Goal: Information Seeking & Learning: Learn about a topic

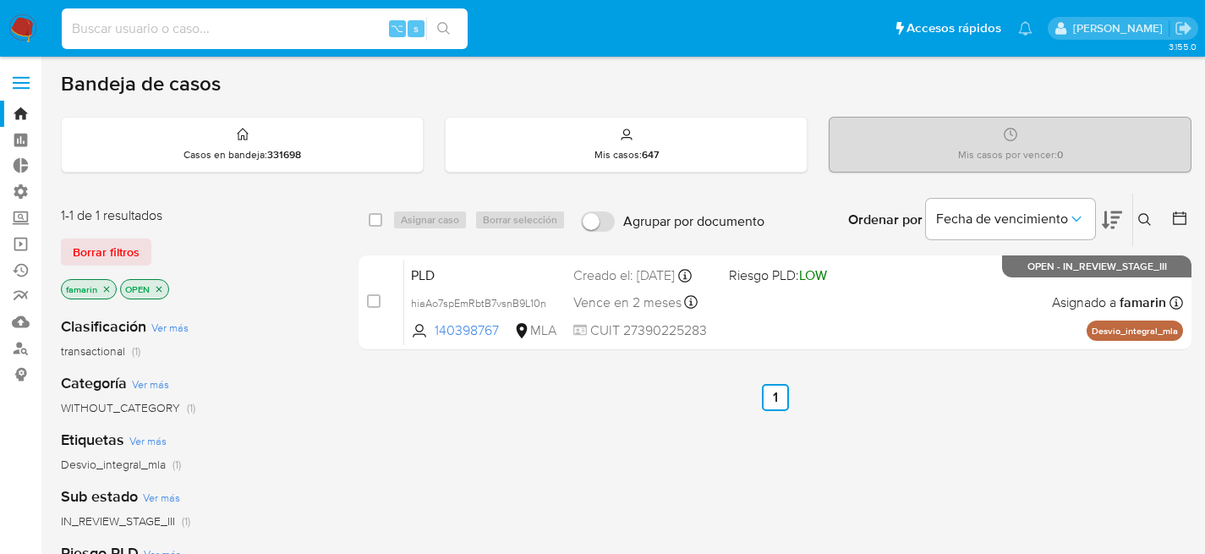
click at [233, 39] on input at bounding box center [265, 29] width 406 height 22
paste input "mEaVHbK0RpziYY9n7RGaVsPG"
type input "mEaVHbK0RpziYY9n7RGaVsPG"
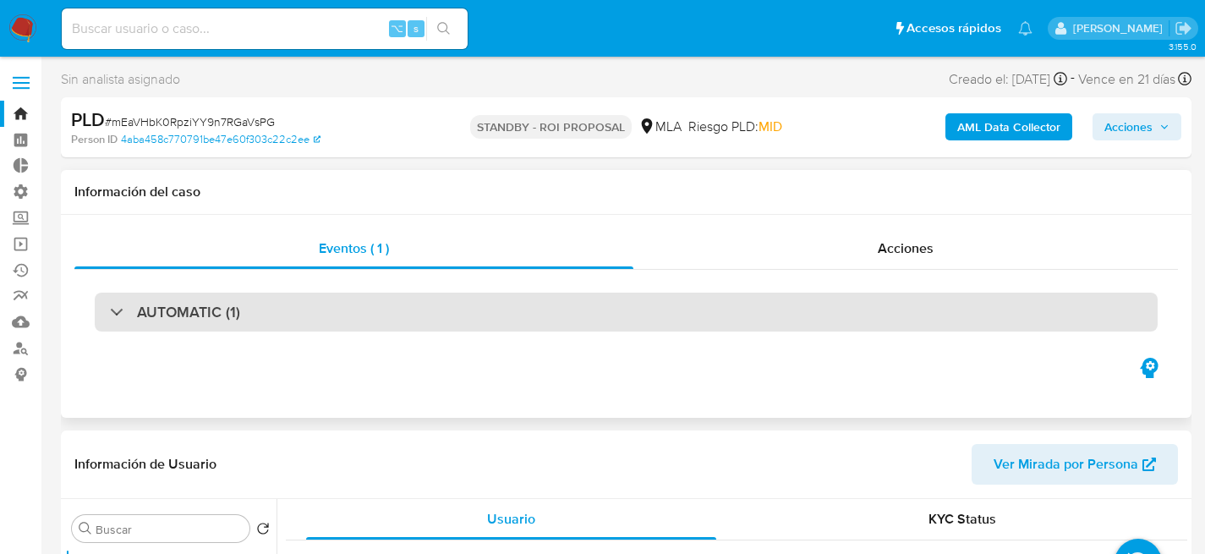
click at [1008, 298] on div "AUTOMATIC (1)" at bounding box center [626, 312] width 1063 height 39
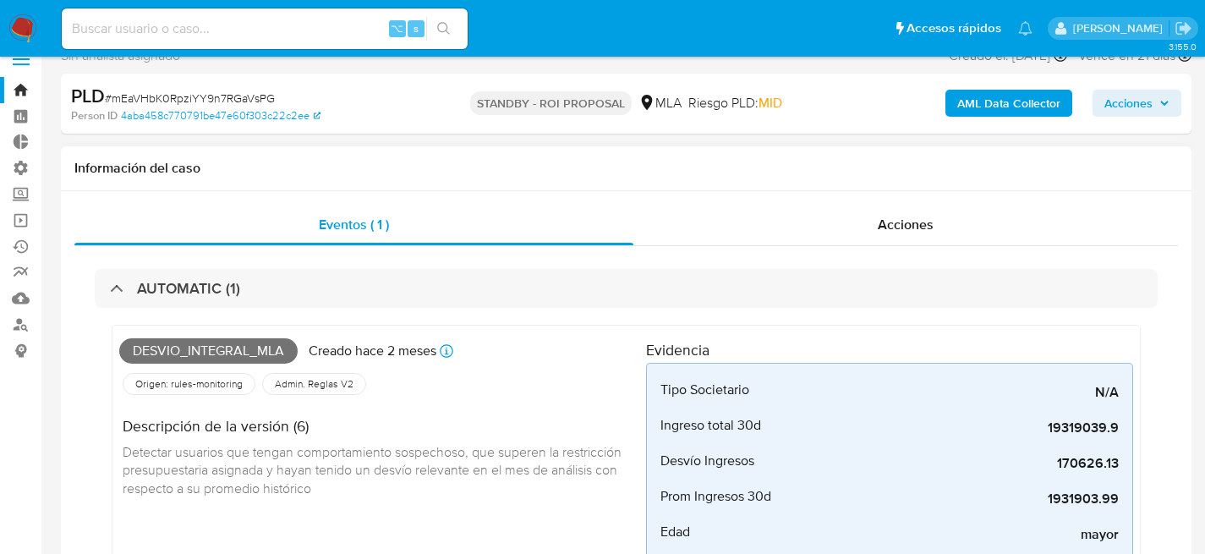
select select "10"
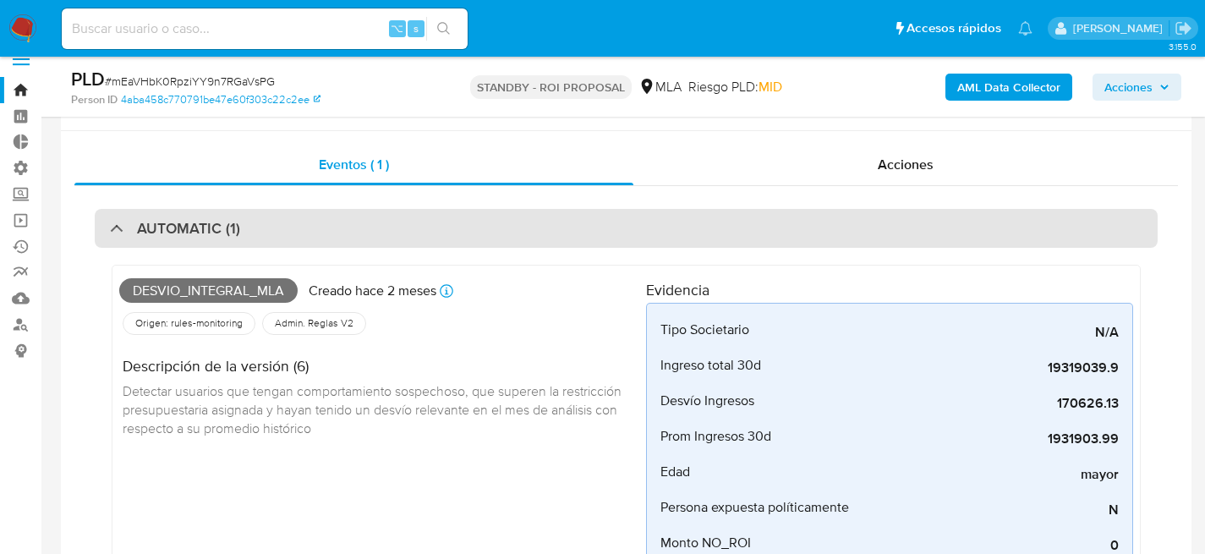
scroll to position [92, 0]
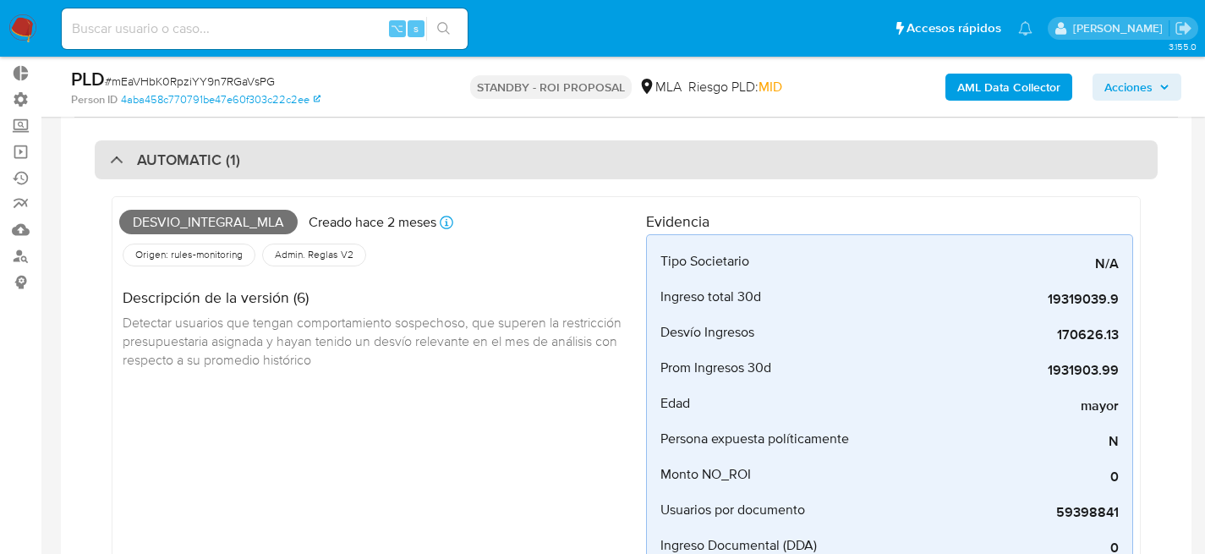
click at [900, 158] on div "AUTOMATIC (1)" at bounding box center [626, 159] width 1063 height 39
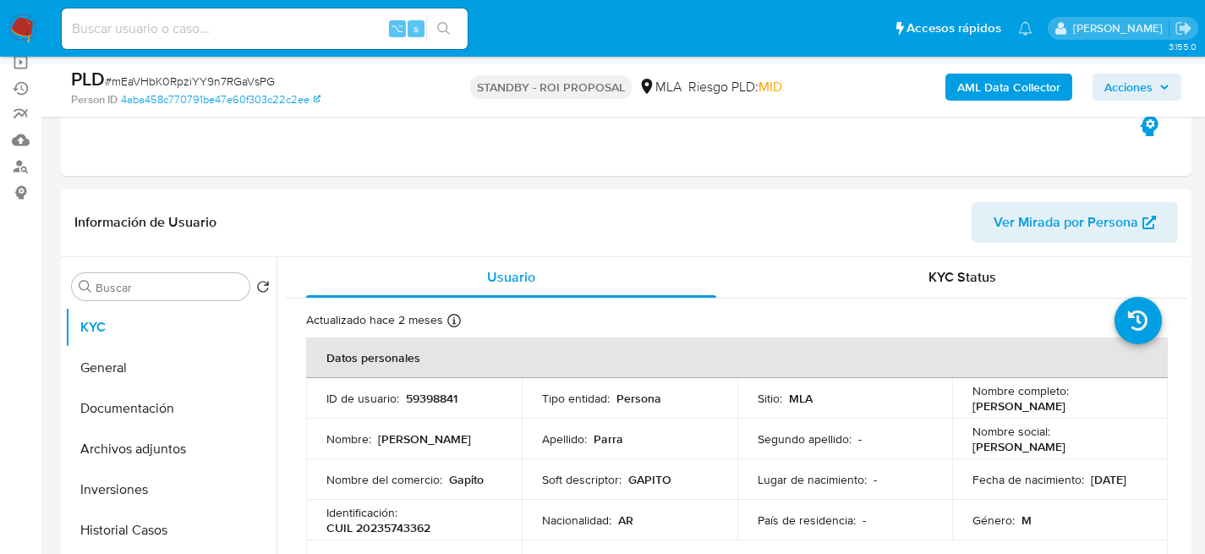
scroll to position [264, 0]
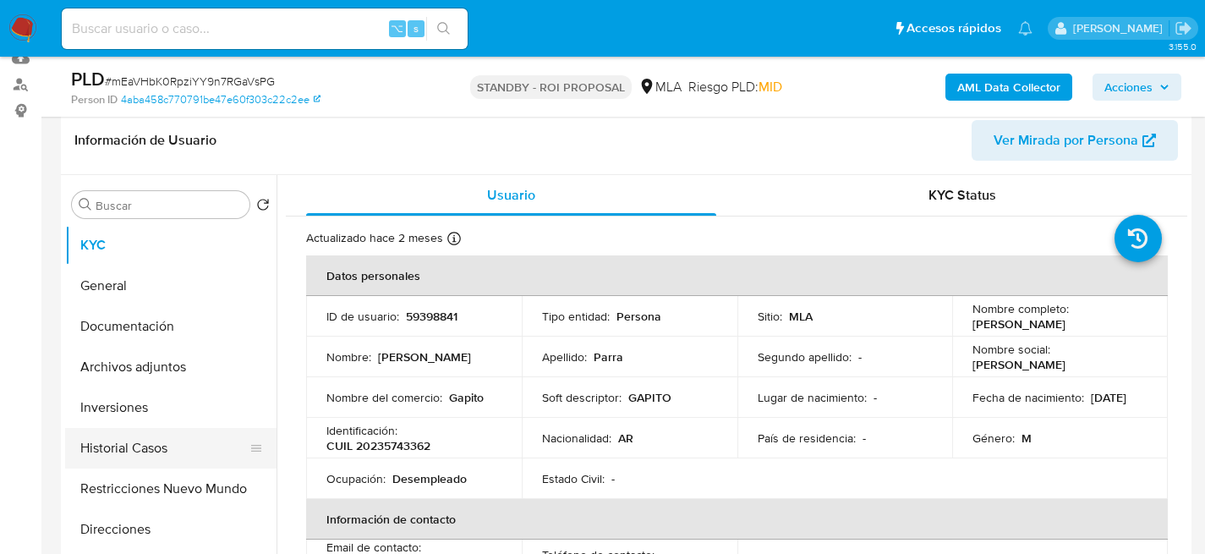
click at [98, 430] on button "Historial Casos" at bounding box center [164, 448] width 198 height 41
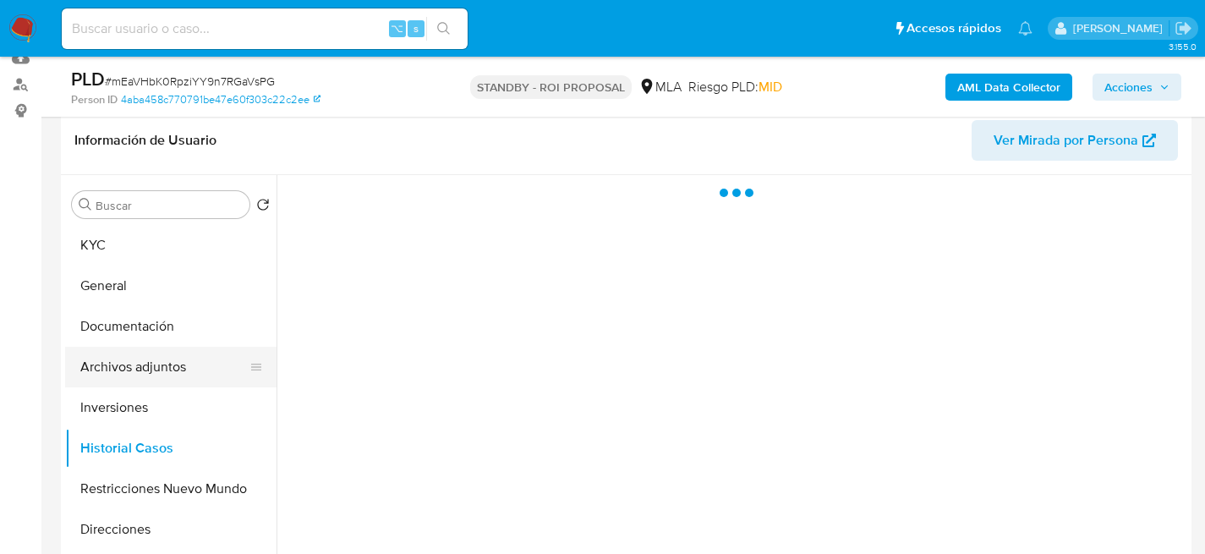
click at [129, 378] on button "Archivos adjuntos" at bounding box center [164, 367] width 198 height 41
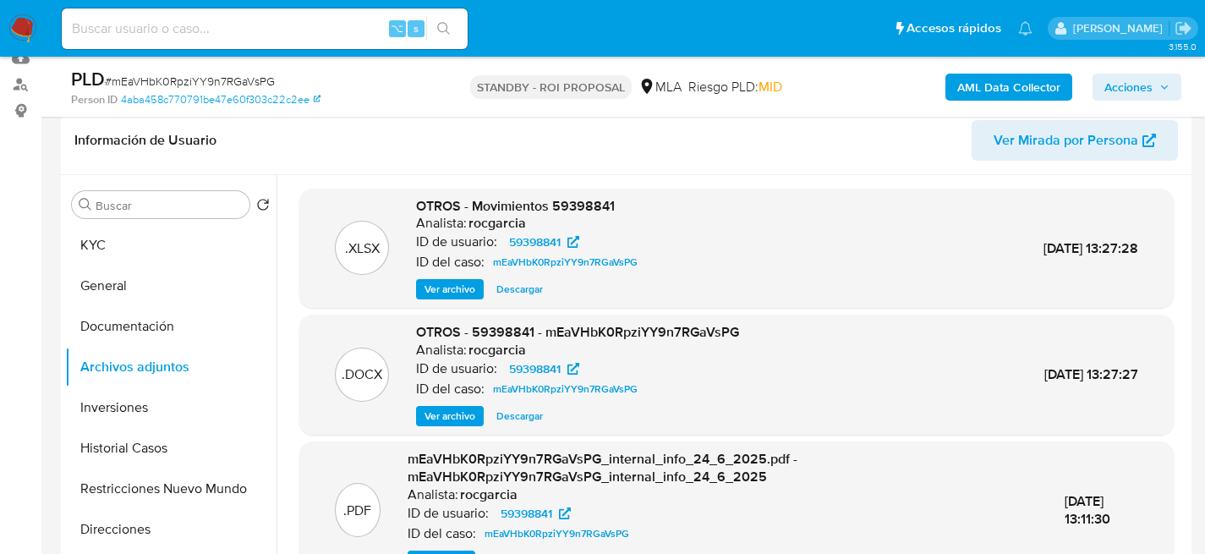
click at [535, 283] on span "Descargar" at bounding box center [519, 289] width 47 height 17
click at [529, 424] on span "Descargar" at bounding box center [519, 416] width 47 height 17
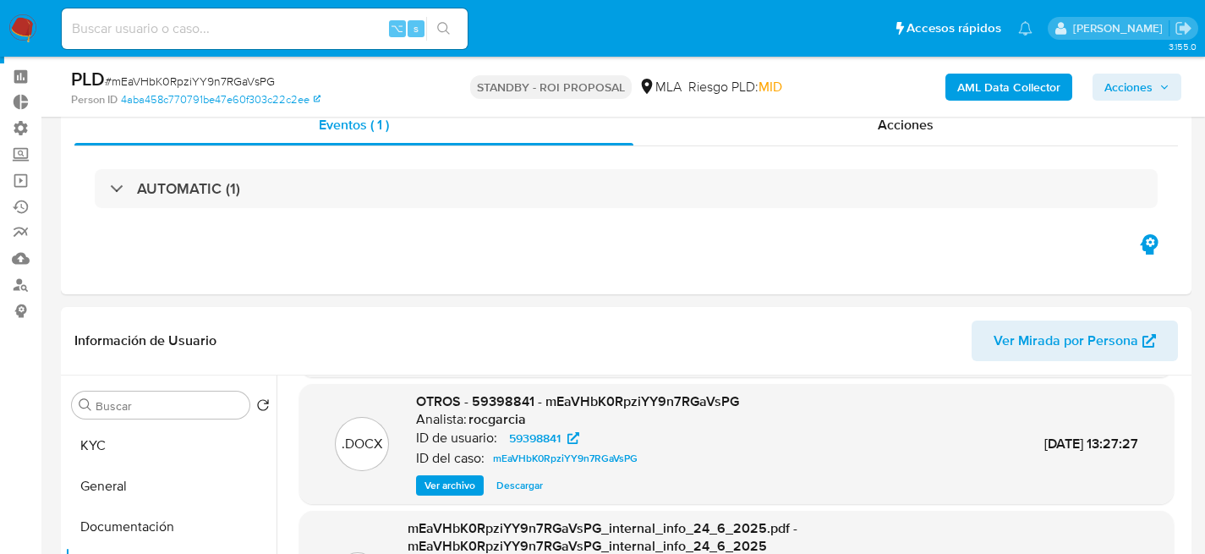
scroll to position [266, 0]
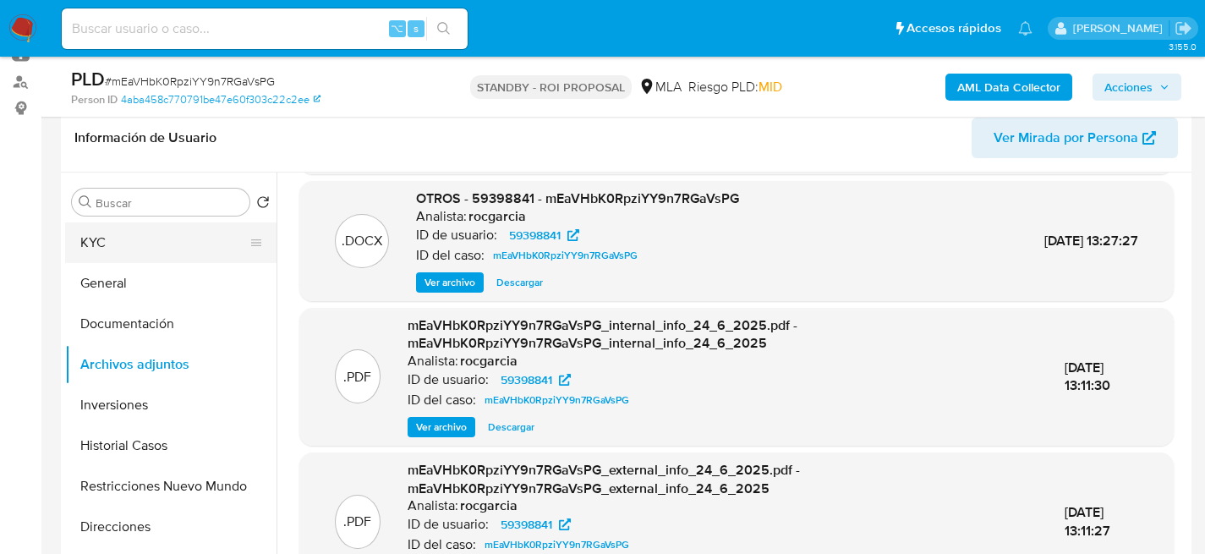
click at [109, 261] on button "KYC" at bounding box center [164, 242] width 198 height 41
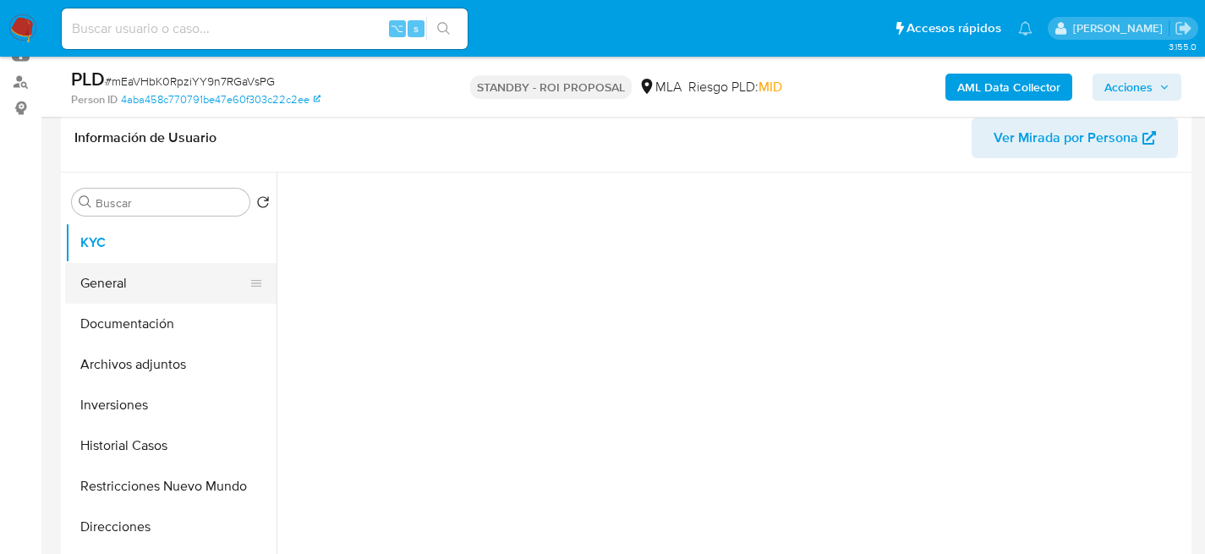
click at [118, 272] on button "General" at bounding box center [164, 283] width 198 height 41
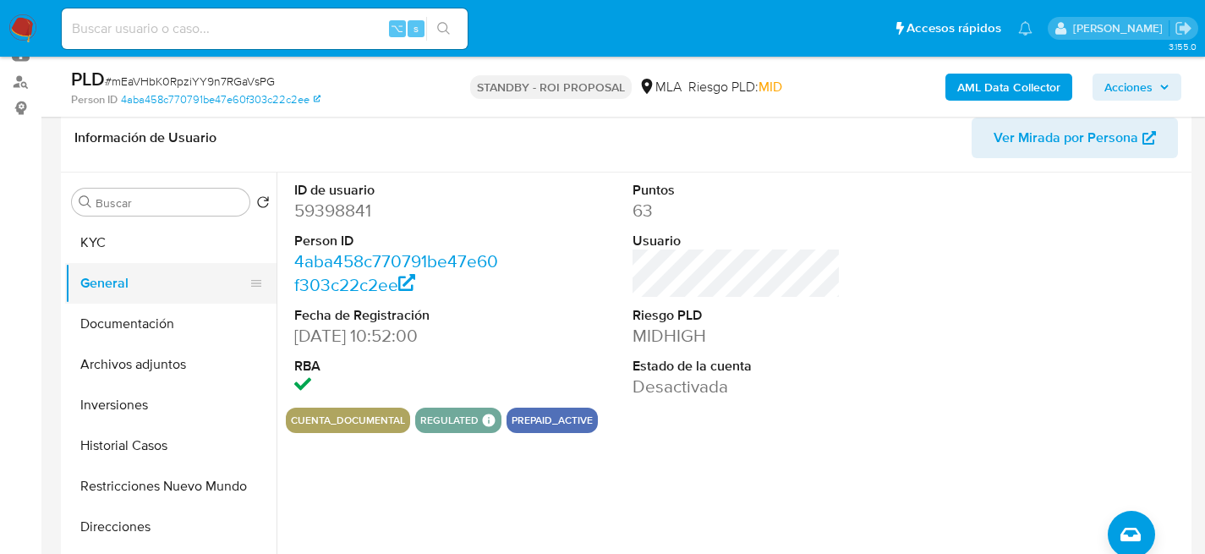
click at [108, 263] on button "General" at bounding box center [164, 283] width 198 height 41
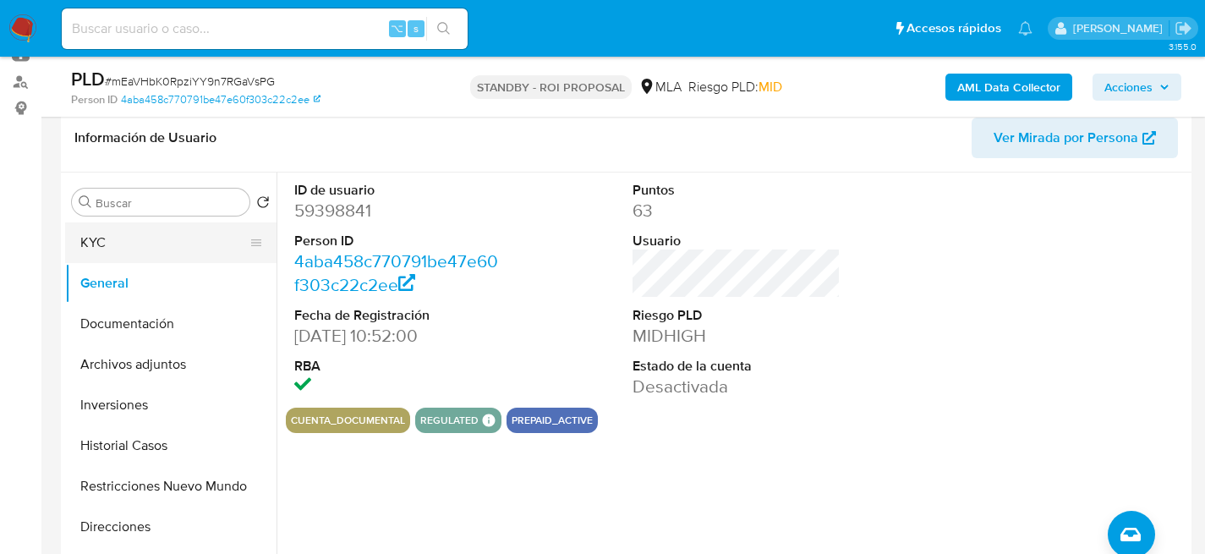
click at [130, 239] on button "KYC" at bounding box center [164, 242] width 198 height 41
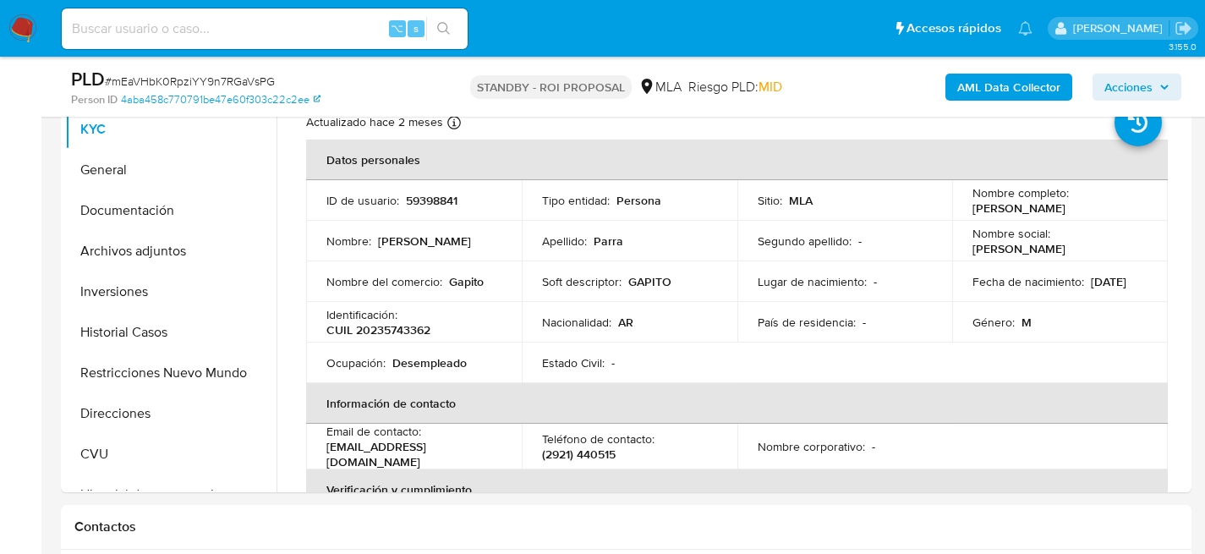
scroll to position [366, 0]
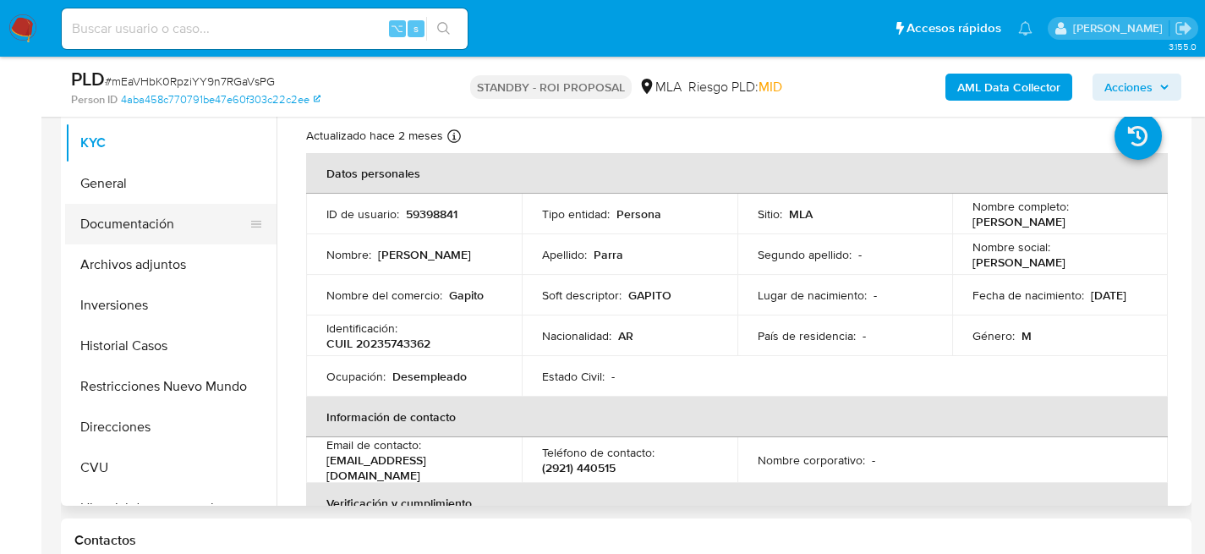
click at [88, 235] on button "Documentación" at bounding box center [164, 224] width 198 height 41
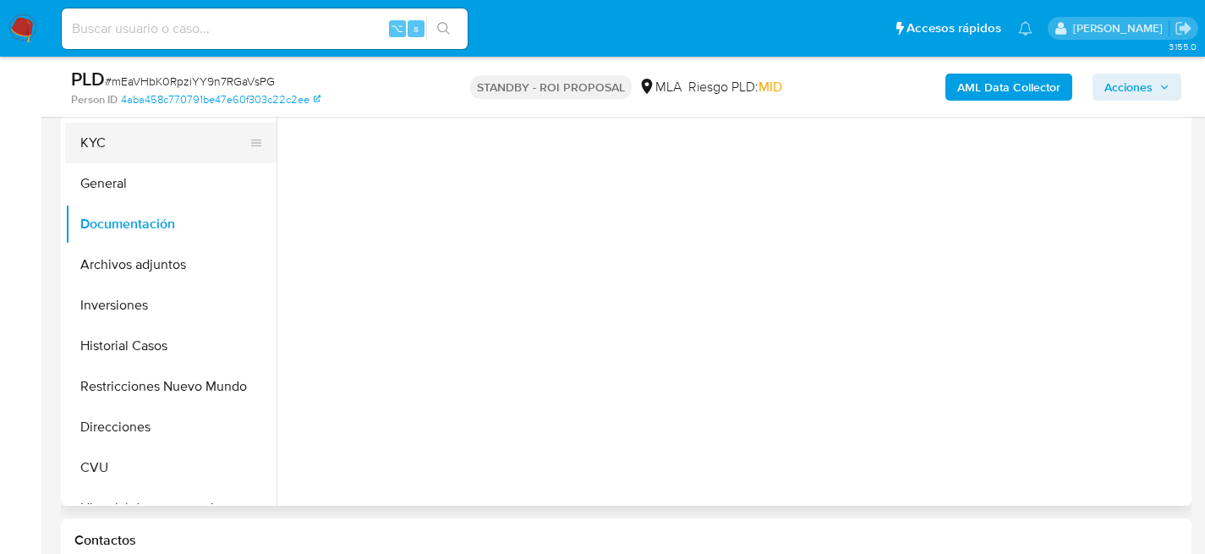
click at [103, 150] on button "KYC" at bounding box center [164, 143] width 198 height 41
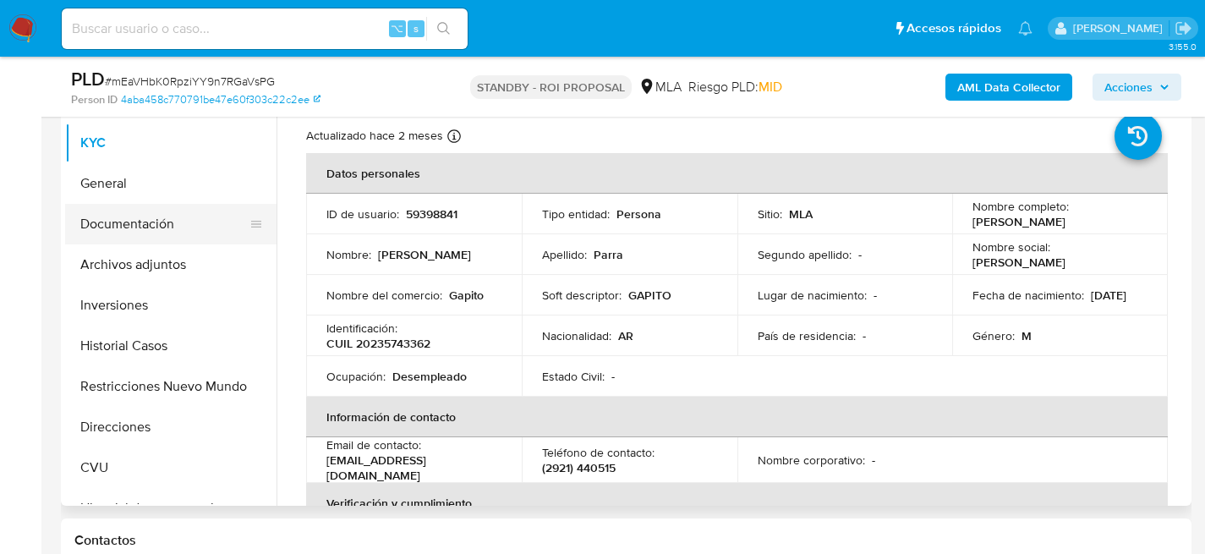
click at [115, 227] on button "Documentación" at bounding box center [164, 224] width 198 height 41
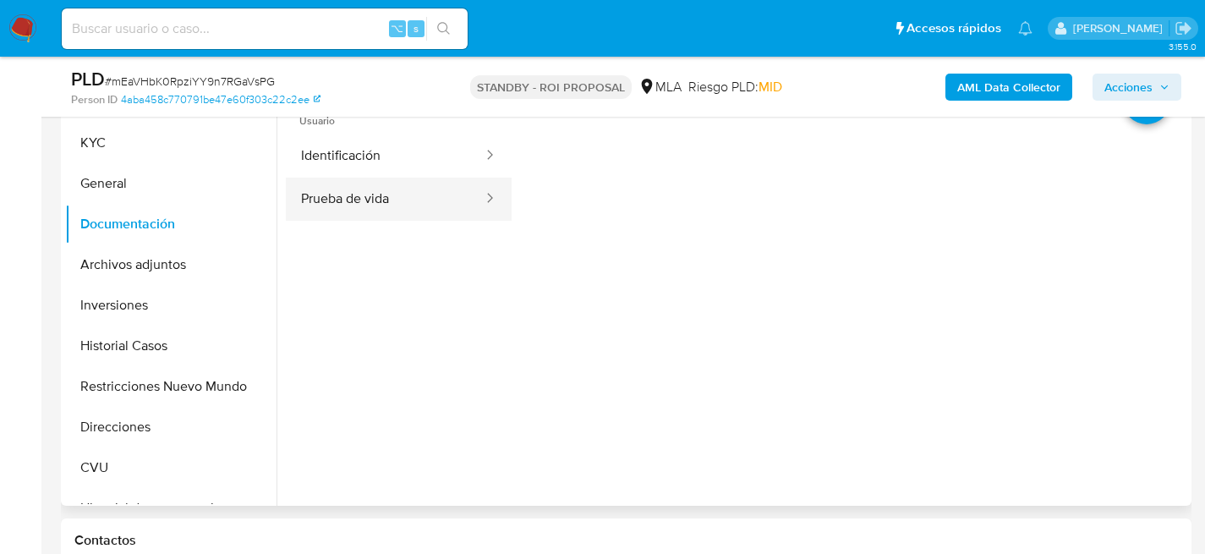
click at [396, 185] on button "Prueba de vida" at bounding box center [385, 199] width 199 height 43
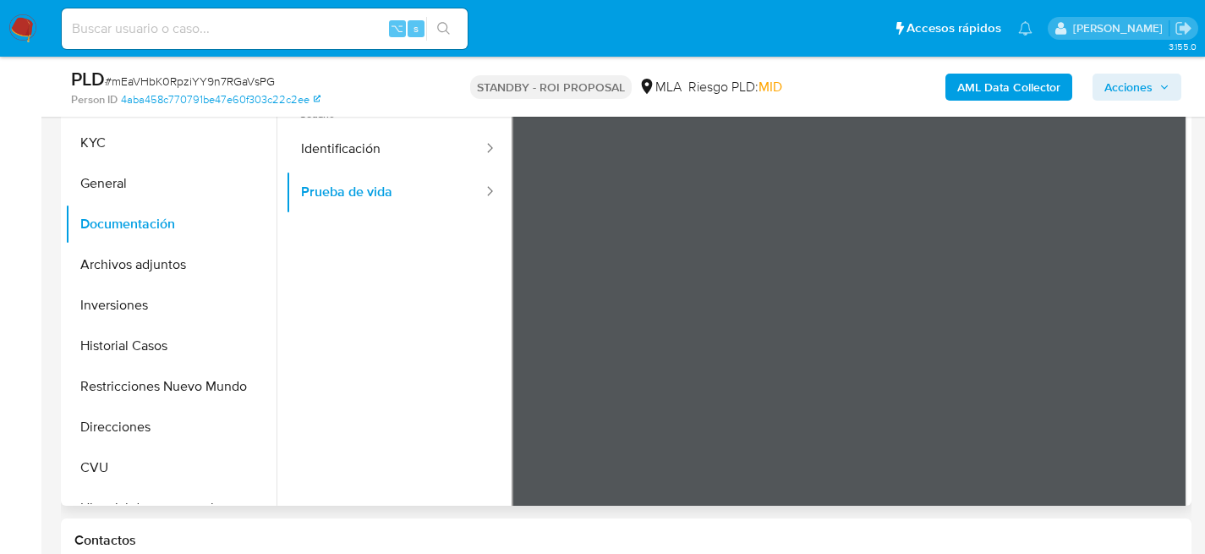
scroll to position [10, 0]
click at [336, 172] on button "Prueba de vida" at bounding box center [385, 188] width 199 height 43
click at [313, 162] on button "Identificación" at bounding box center [385, 145] width 199 height 43
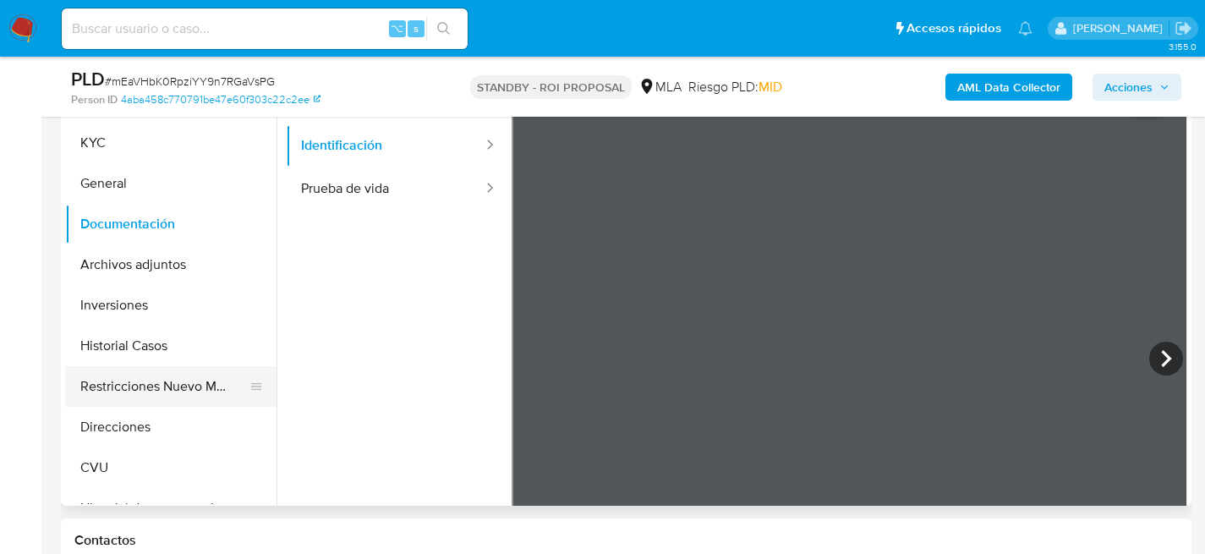
click at [129, 398] on button "Restricciones Nuevo Mundo" at bounding box center [164, 386] width 198 height 41
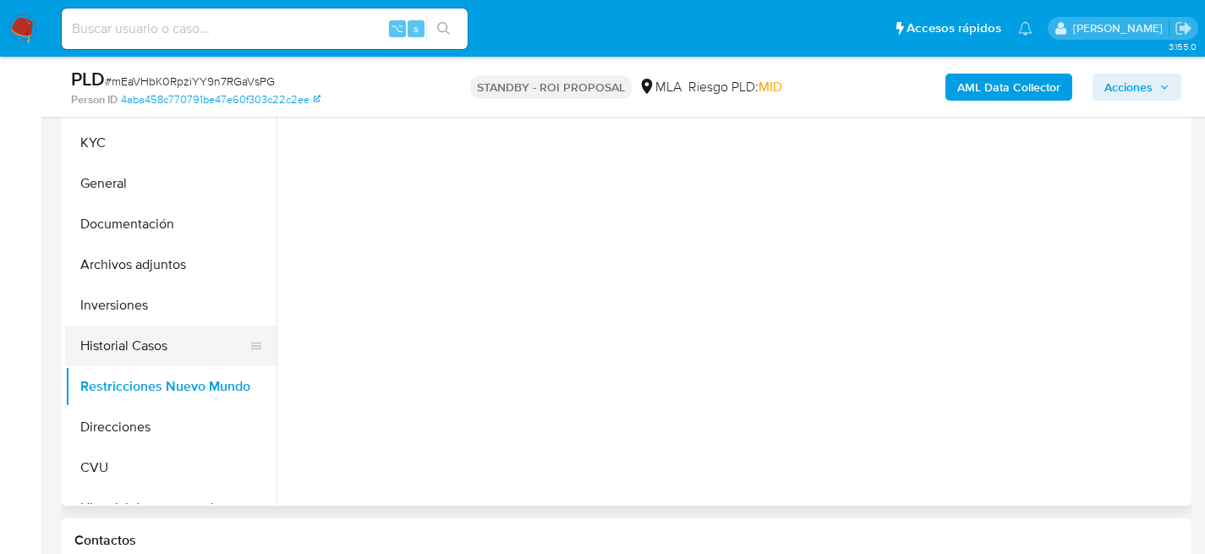
click at [128, 348] on button "Historial Casos" at bounding box center [164, 346] width 198 height 41
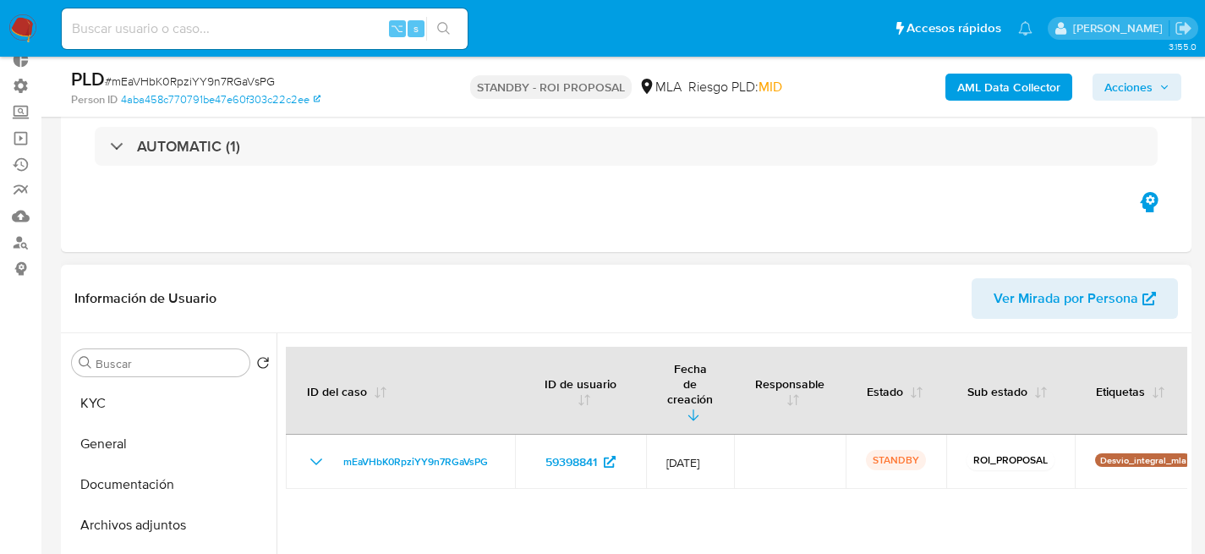
scroll to position [221, 0]
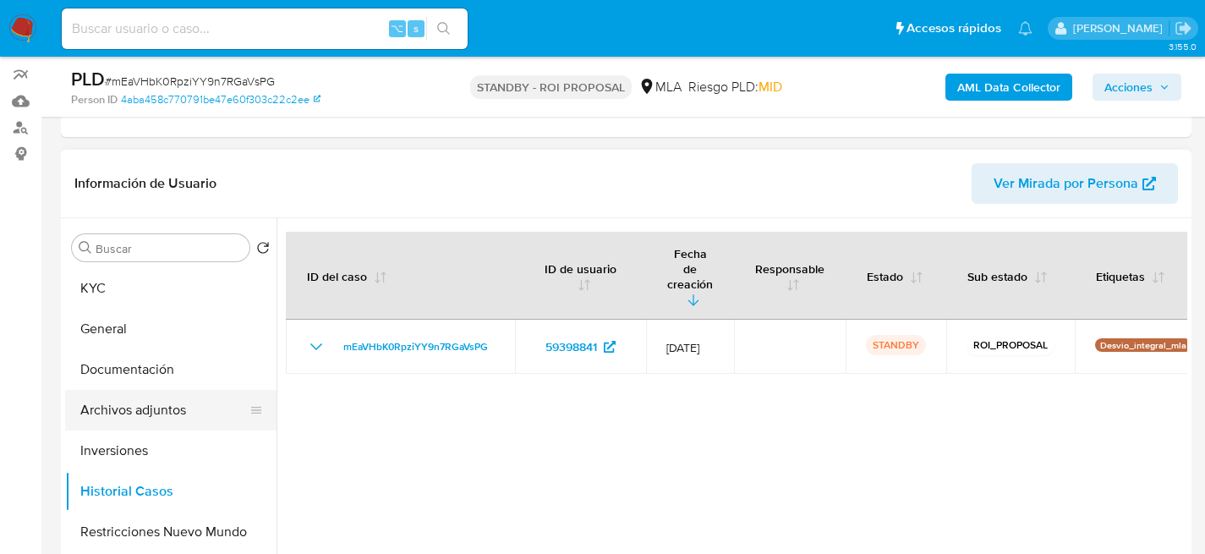
click at [124, 414] on button "Archivos adjuntos" at bounding box center [164, 410] width 198 height 41
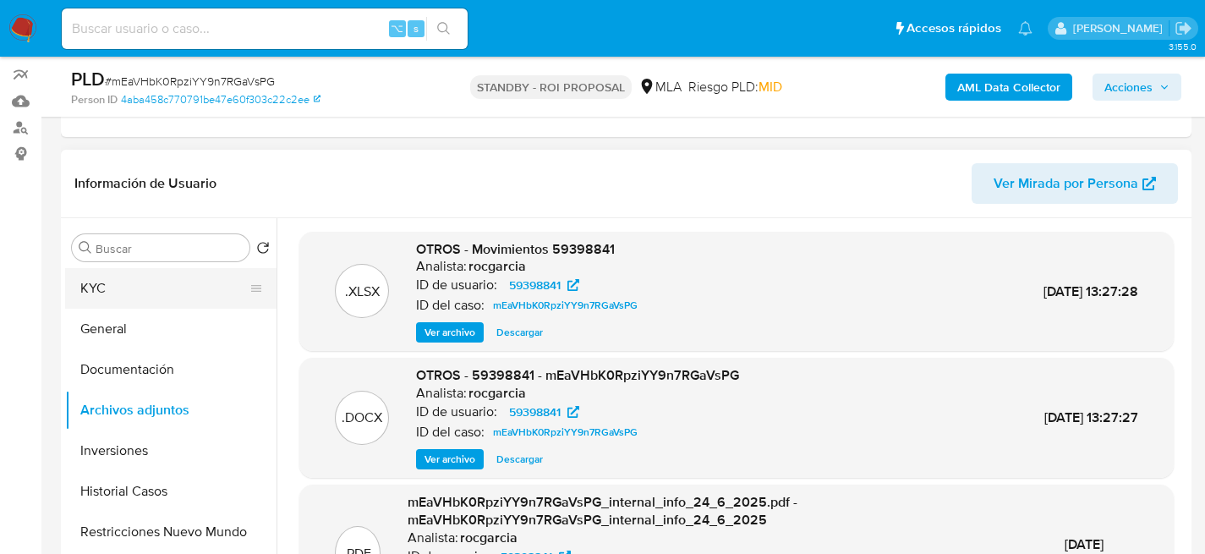
click at [122, 293] on button "KYC" at bounding box center [164, 288] width 198 height 41
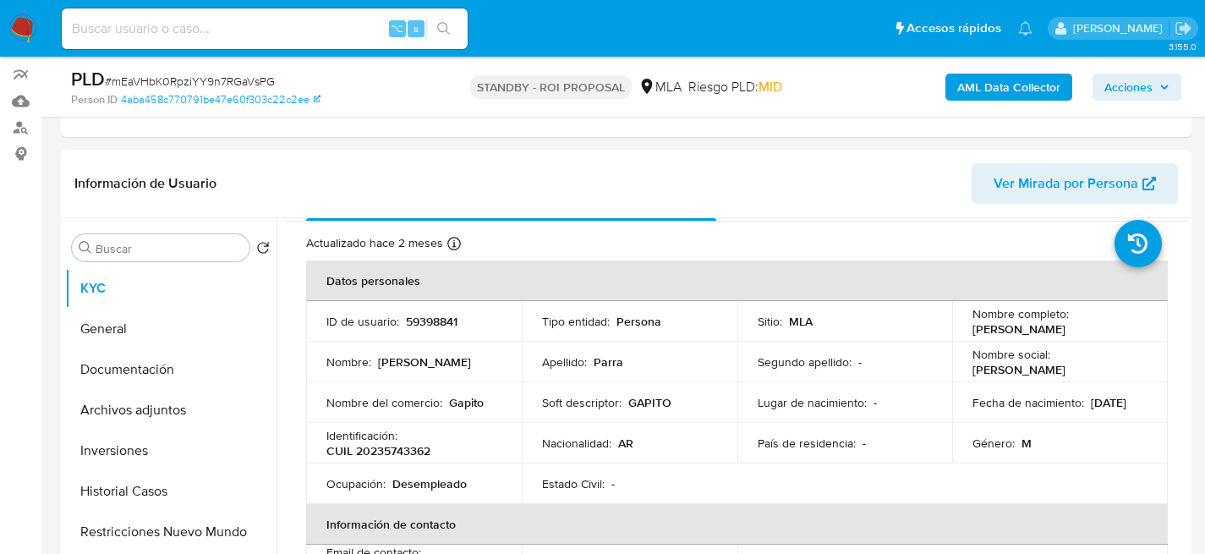
scroll to position [0, 0]
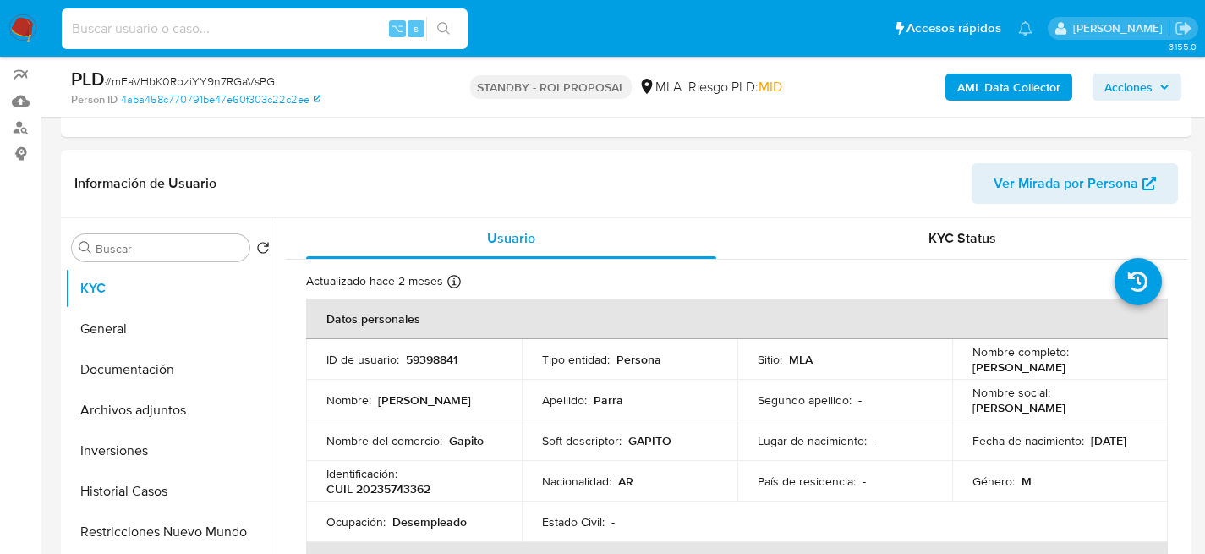
click at [198, 24] on input at bounding box center [265, 29] width 406 height 22
paste input "767392304"
type input "767392304"
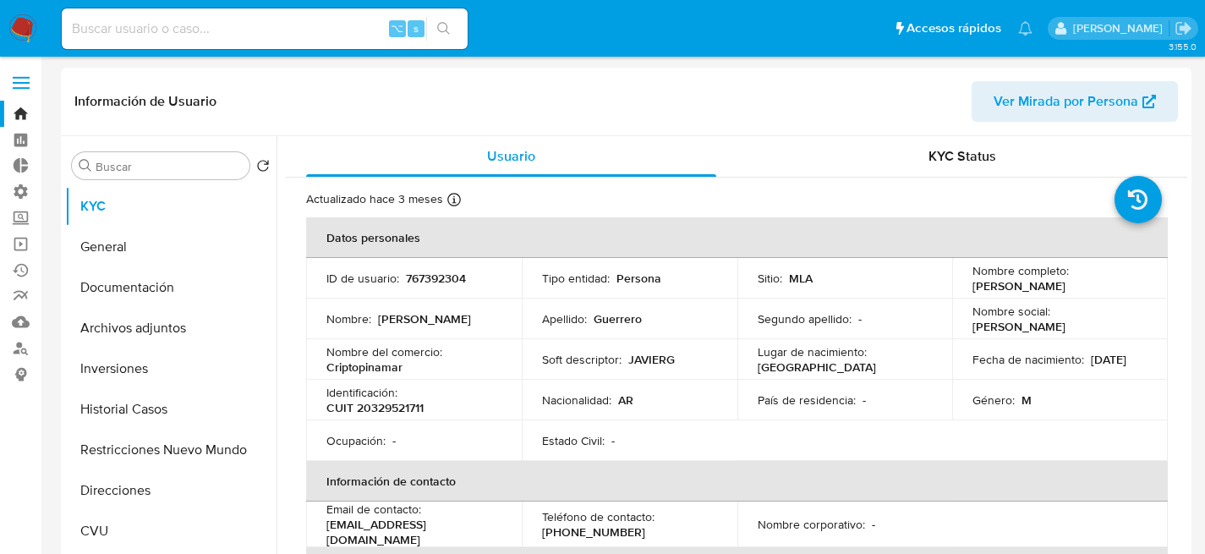
select select "10"
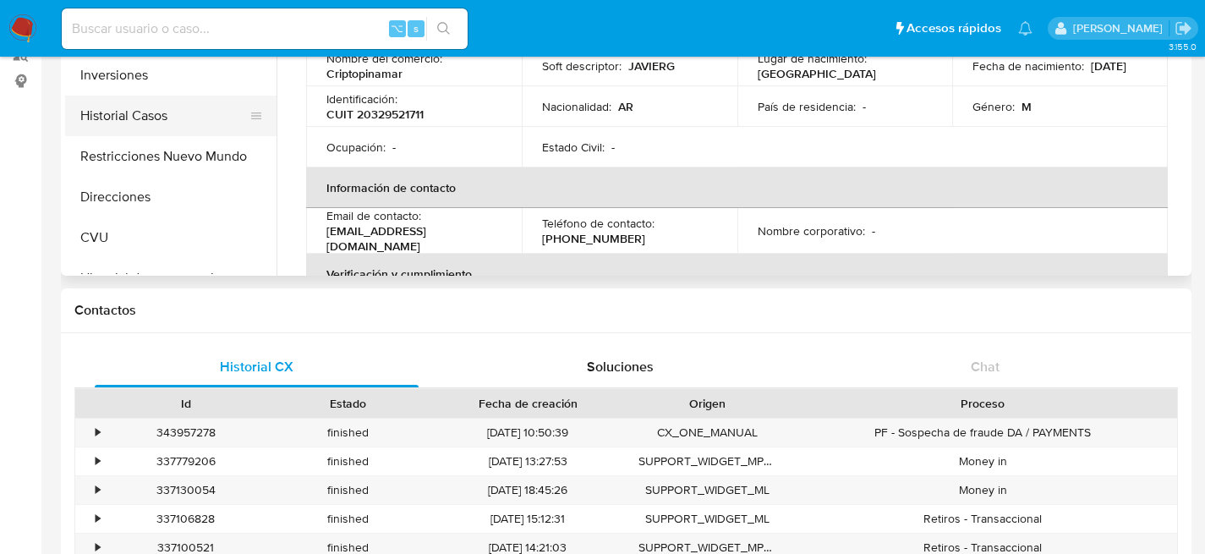
click at [118, 109] on button "Historial Casos" at bounding box center [164, 116] width 198 height 41
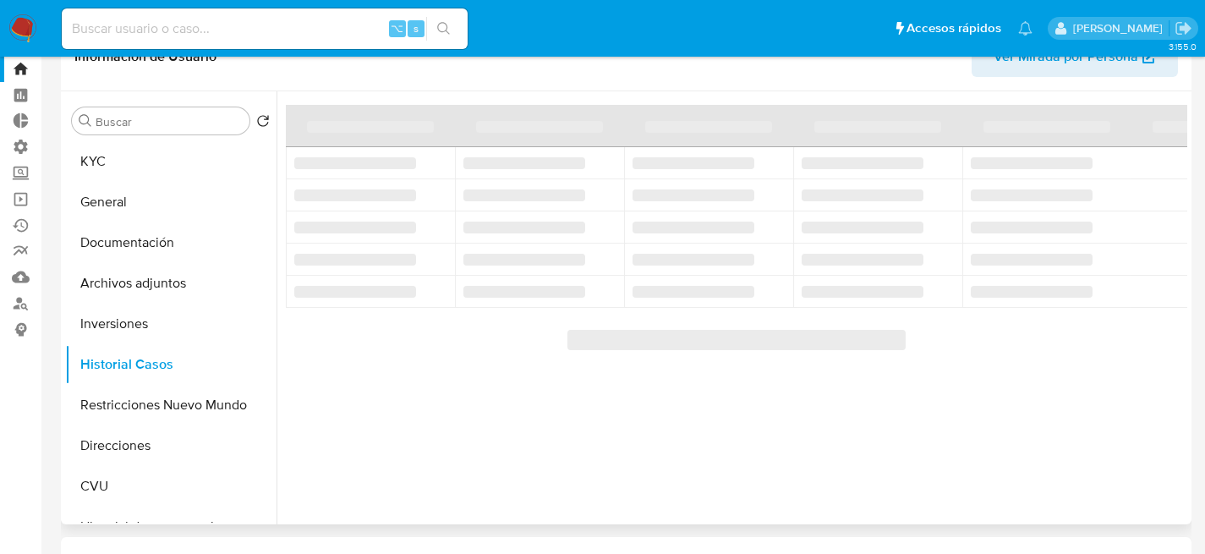
scroll to position [41, 0]
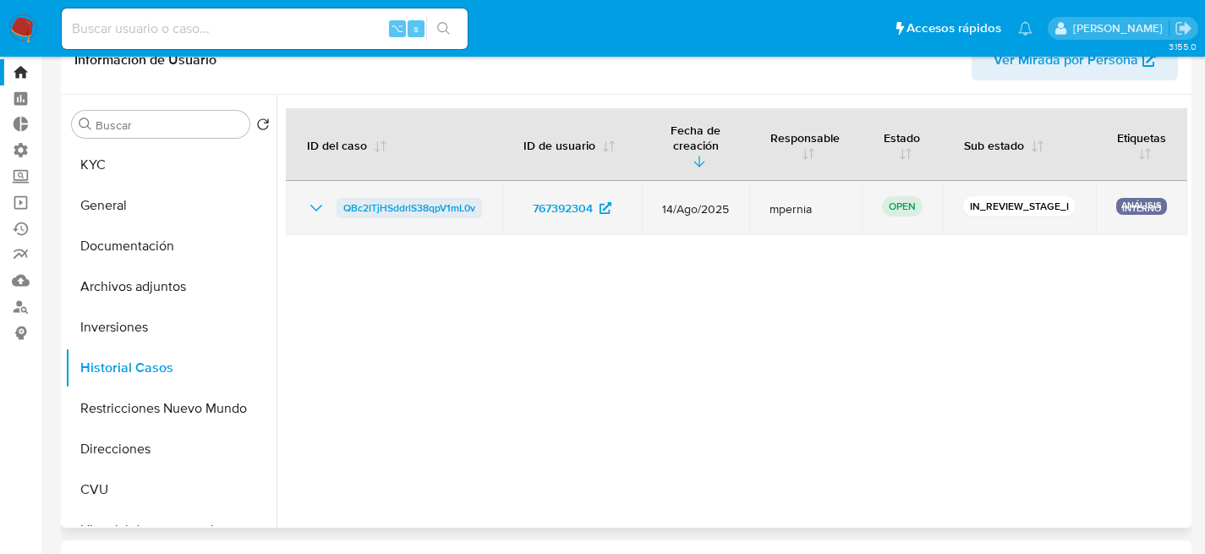
click at [386, 205] on span "QBc2ITjHSddrlS38qpV1mL0v" at bounding box center [409, 208] width 132 height 20
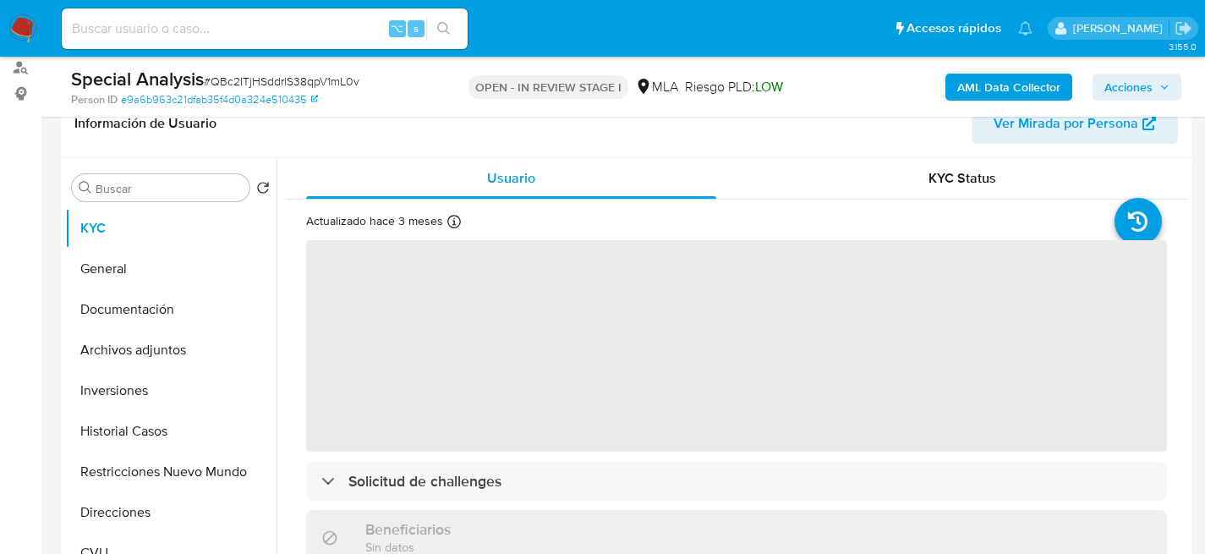
scroll to position [628, 0]
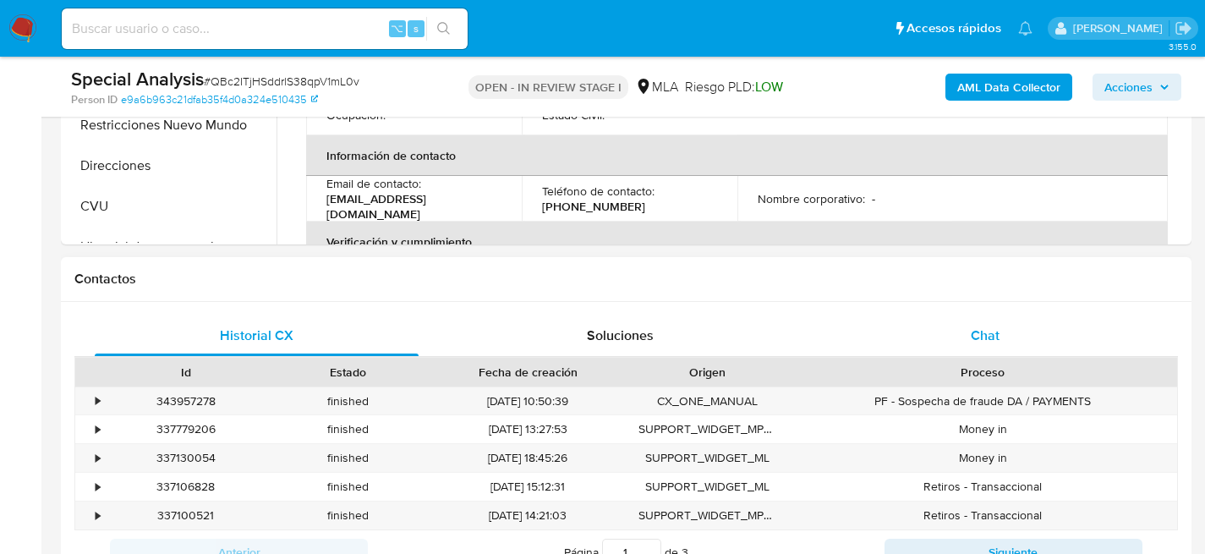
click at [1024, 338] on div "Chat" at bounding box center [985, 335] width 324 height 41
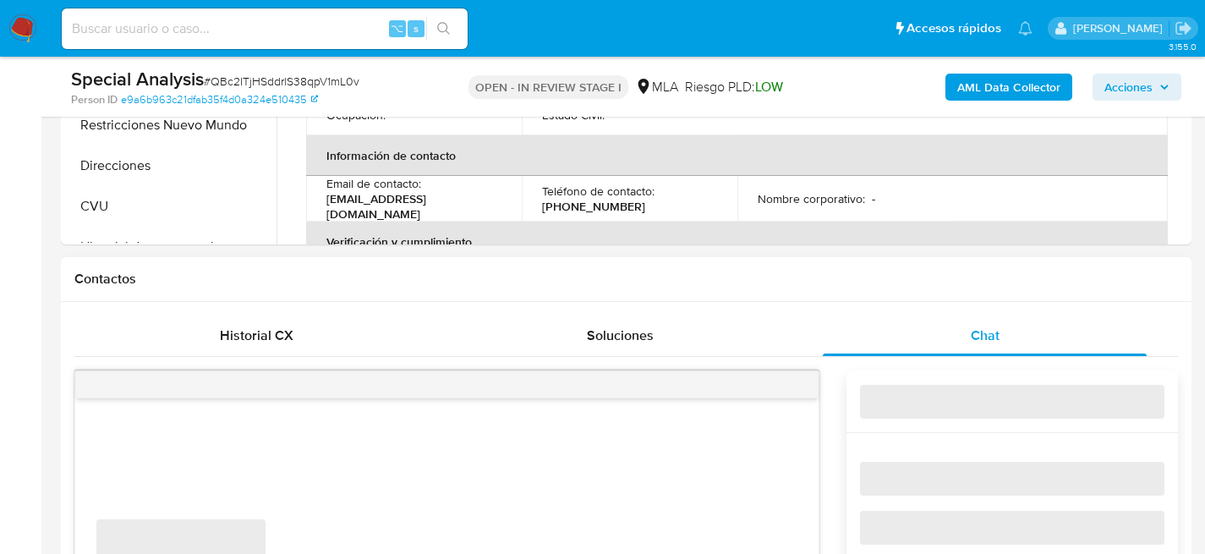
select select "10"
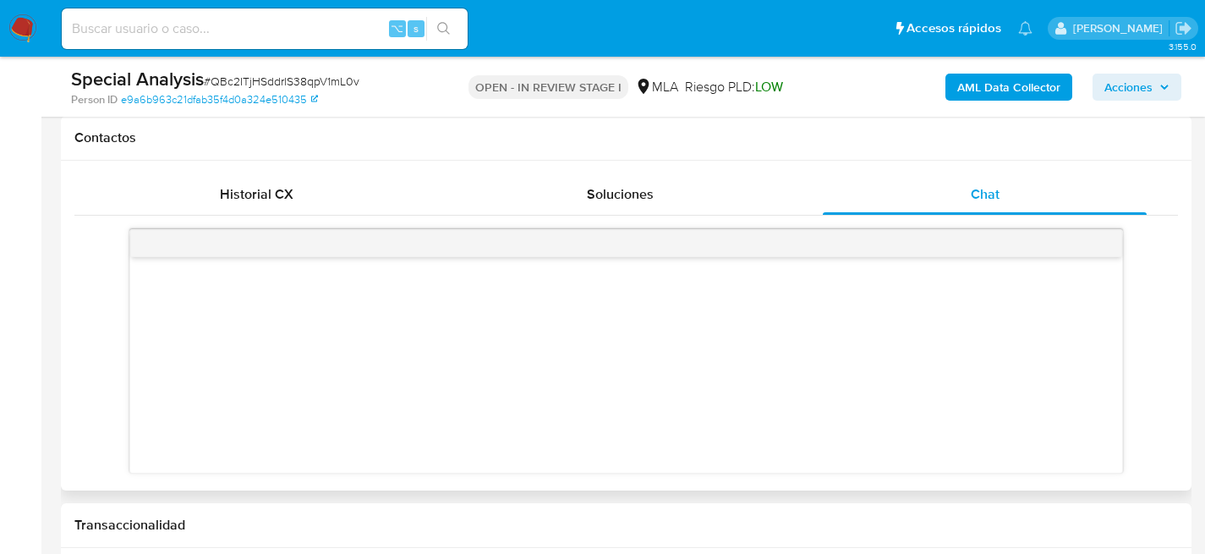
scroll to position [769, 0]
click at [541, 380] on div at bounding box center [626, 365] width 992 height 216
click at [315, 213] on div "Historial CX" at bounding box center [257, 194] width 324 height 41
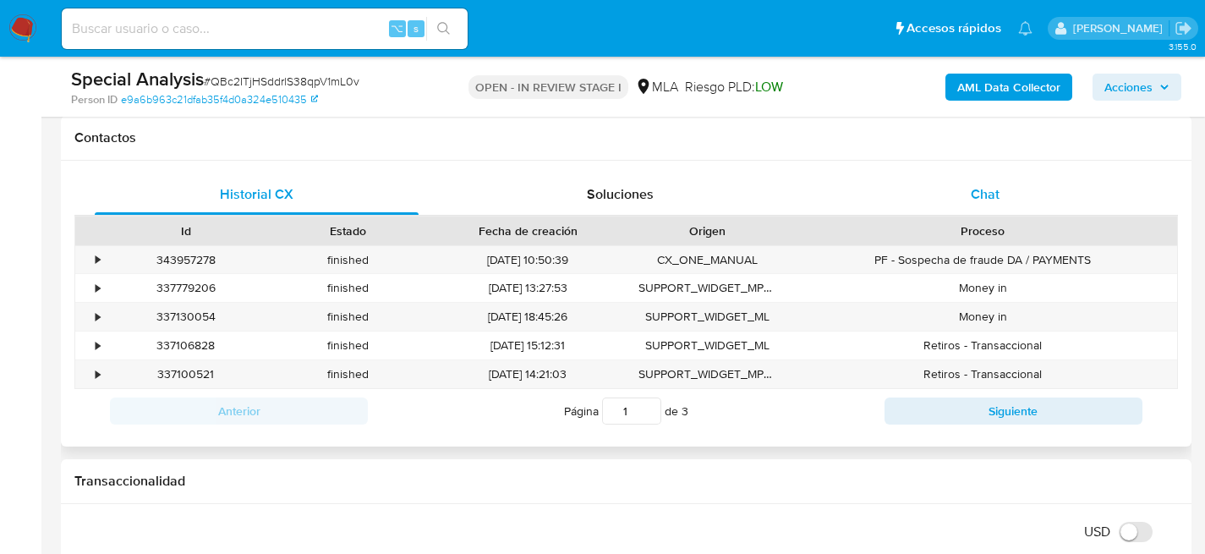
click at [1018, 208] on div "Chat" at bounding box center [985, 194] width 324 height 41
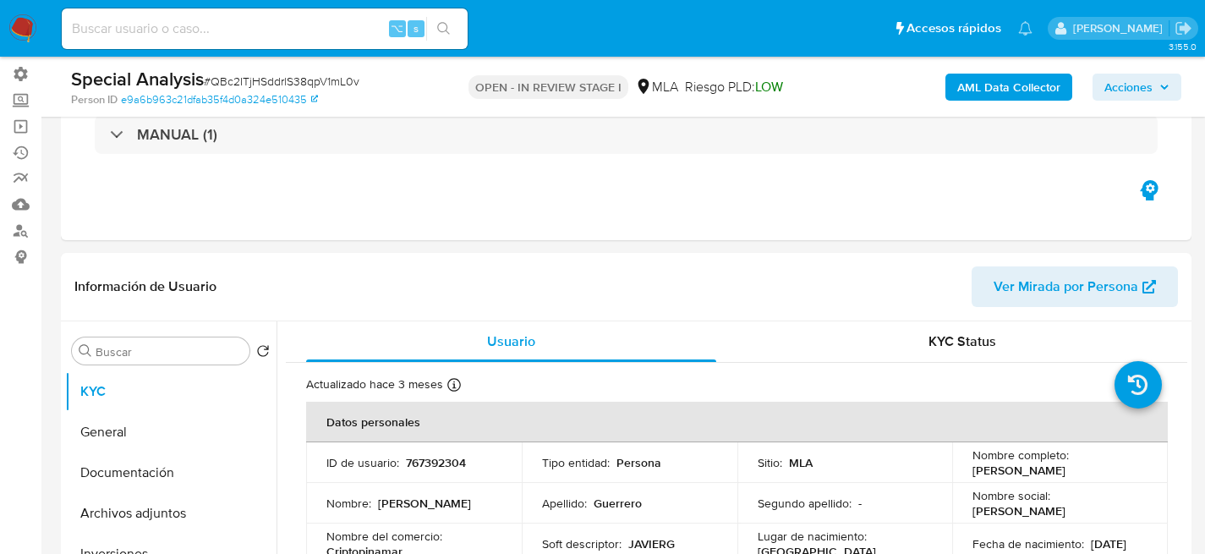
scroll to position [315, 0]
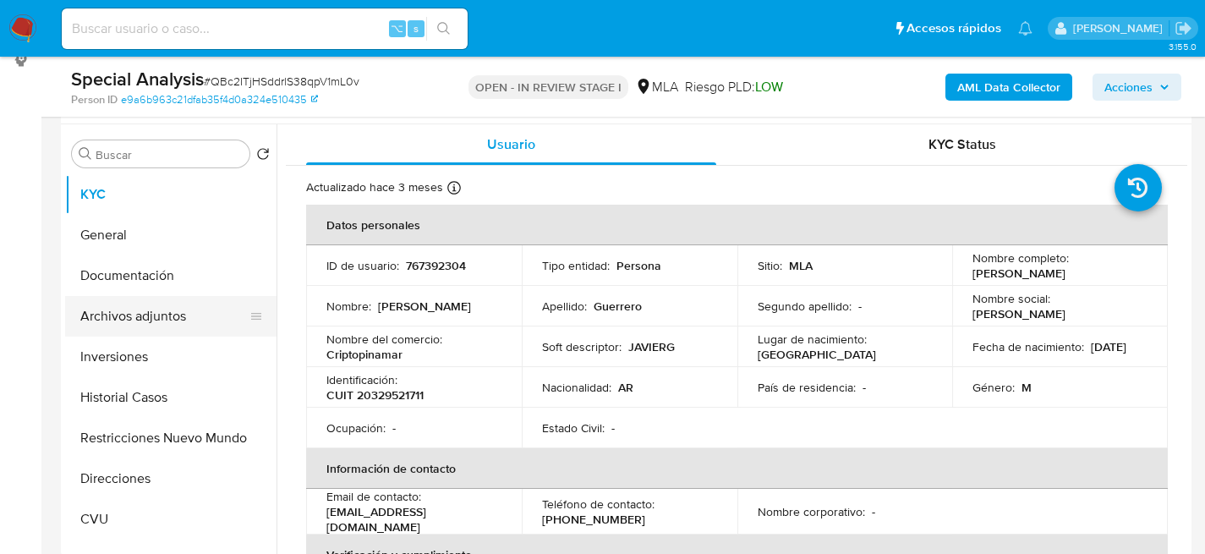
click at [136, 318] on button "Archivos adjuntos" at bounding box center [164, 316] width 198 height 41
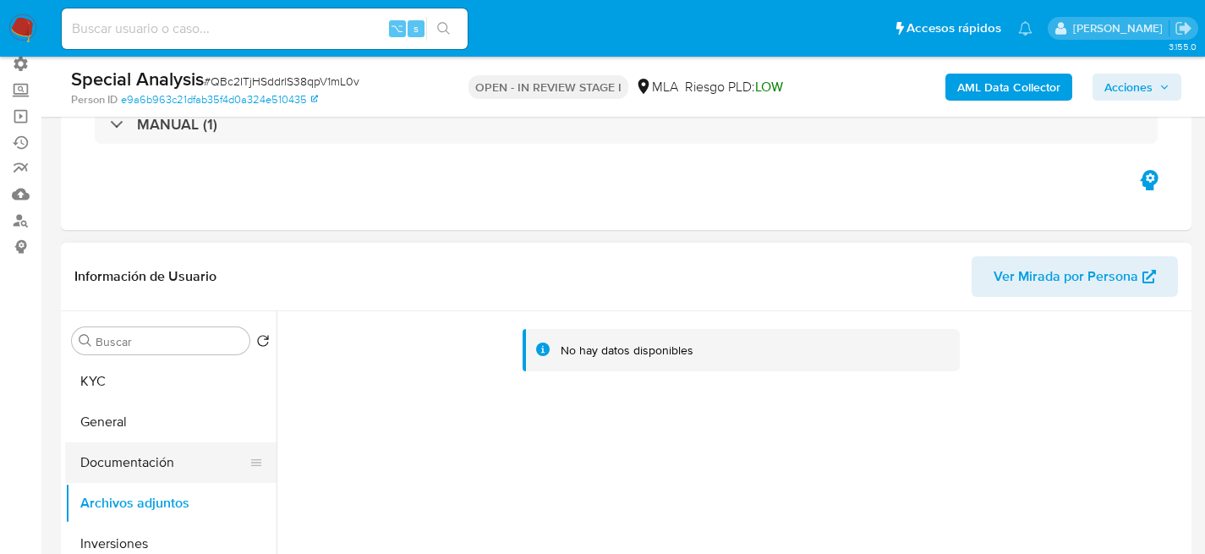
scroll to position [129, 0]
click at [118, 386] on button "KYC" at bounding box center [164, 379] width 198 height 41
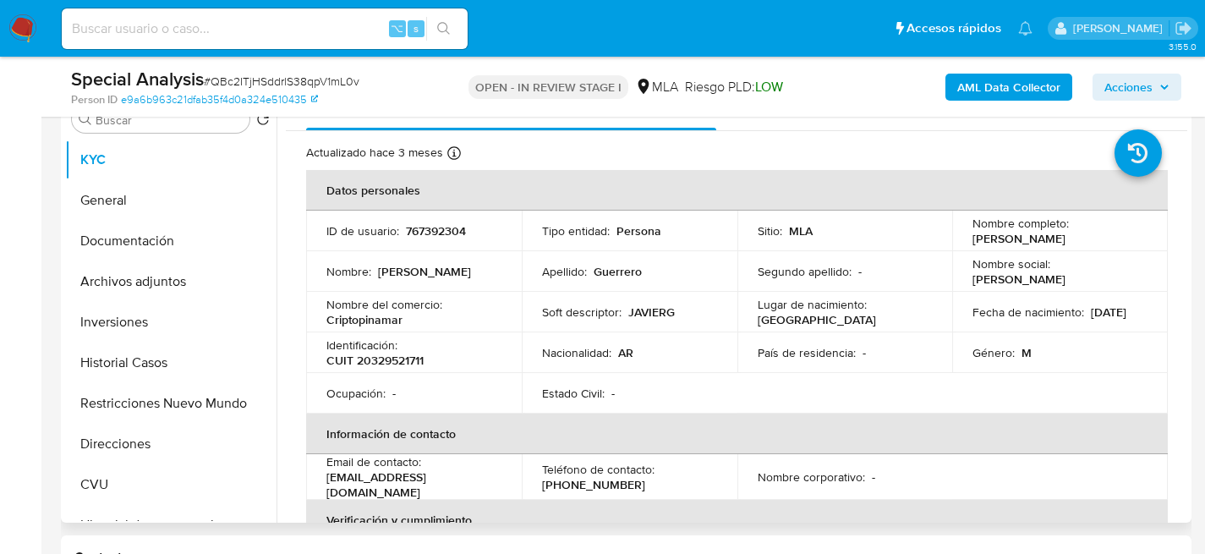
scroll to position [3, 0]
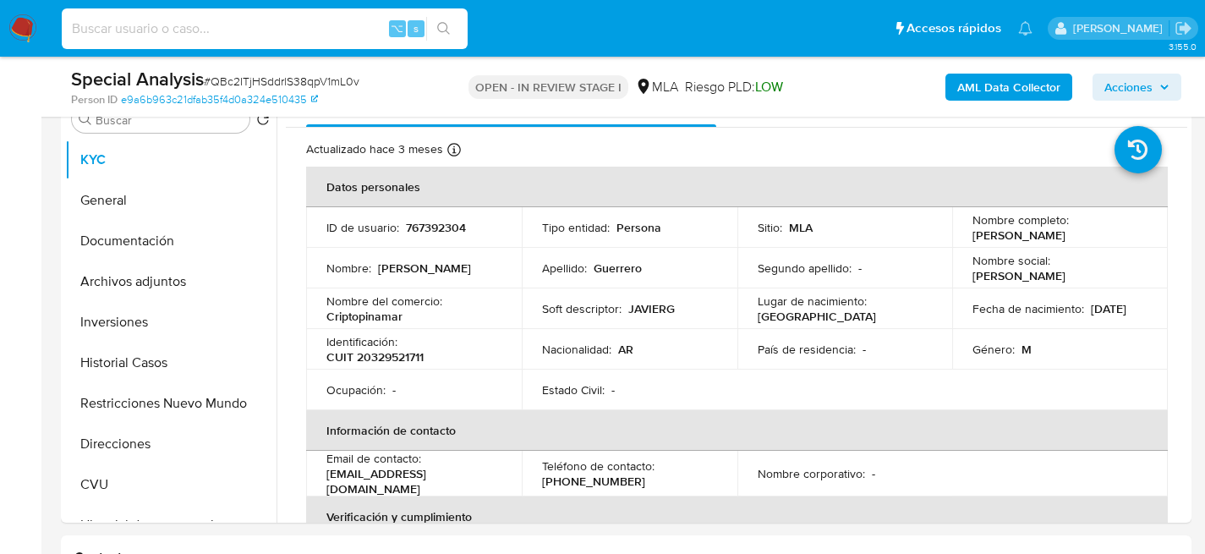
click at [281, 34] on input at bounding box center [265, 29] width 406 height 22
paste input "mEaVHbK0RpziYY9n7RGaVsPG"
type input "mEaVHbK0RpziYY9n7RGaVsPG"
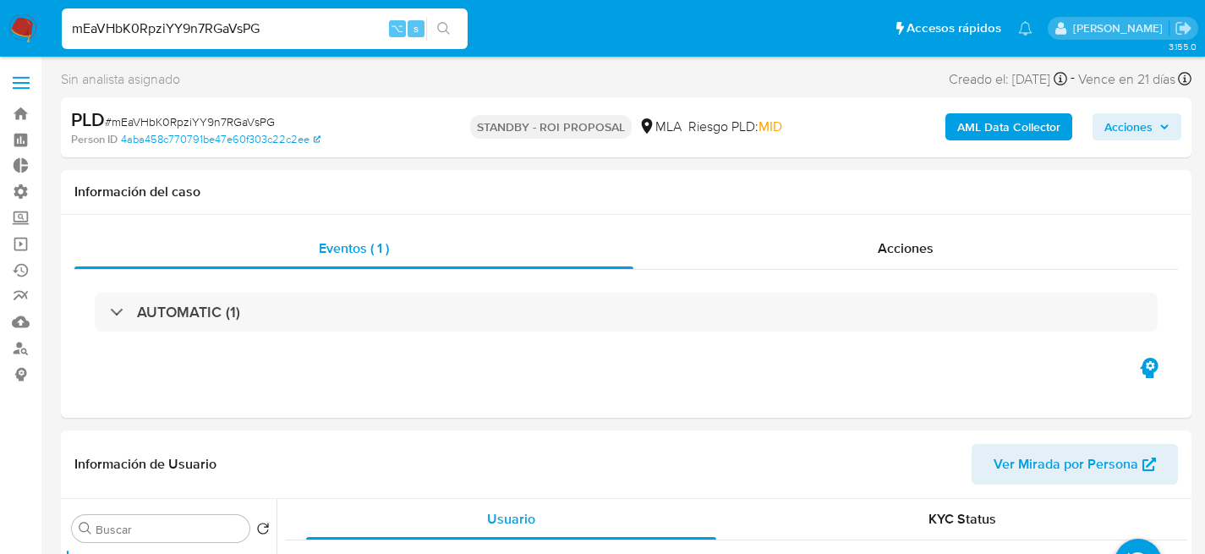
select select "10"
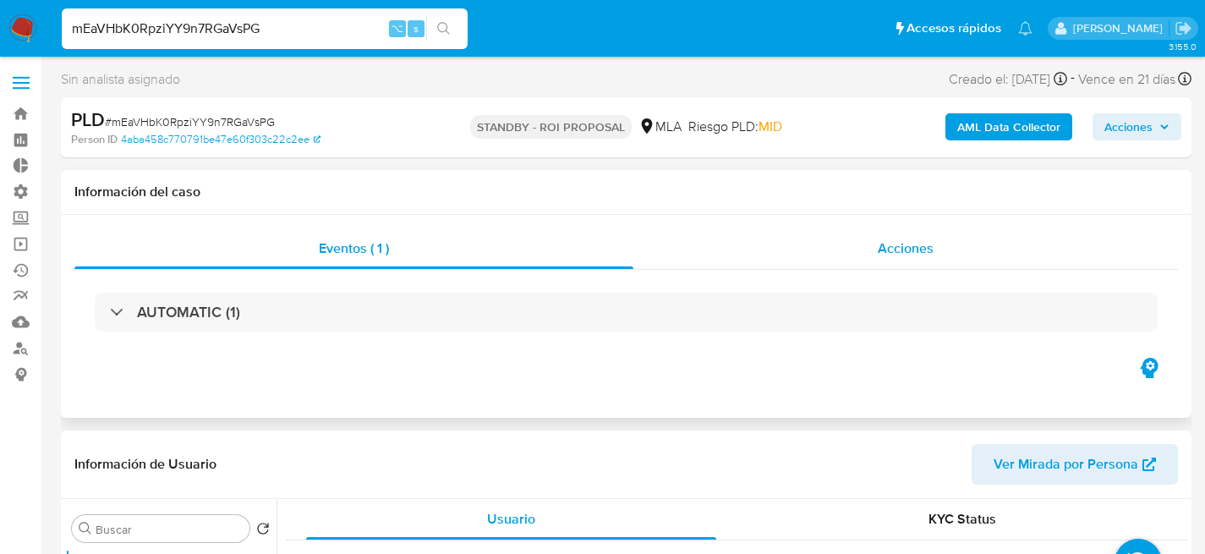
click at [806, 249] on div "Acciones" at bounding box center [905, 248] width 545 height 41
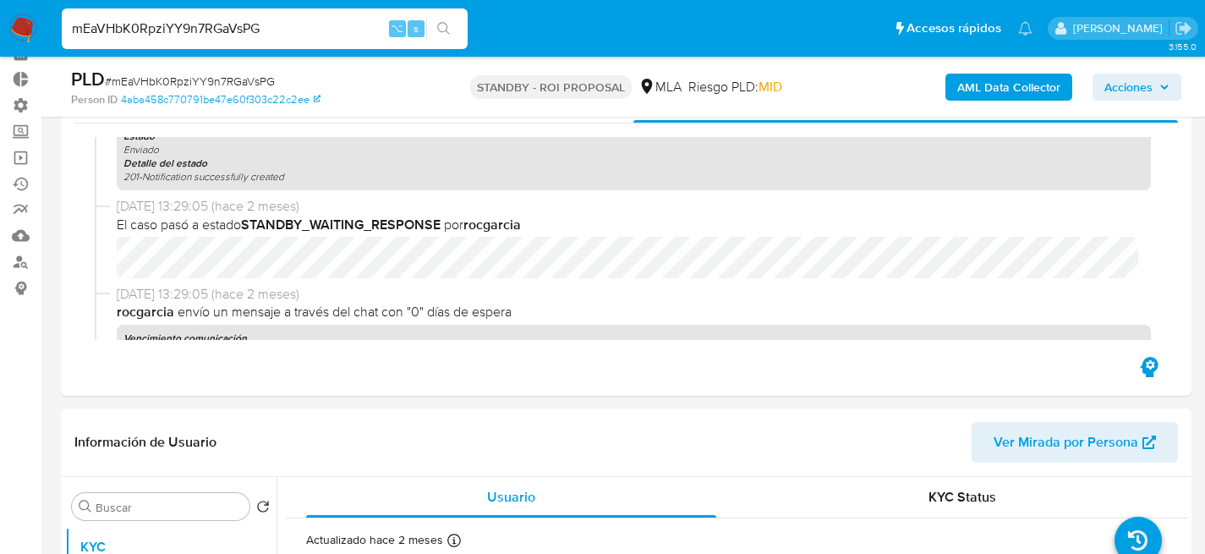
scroll to position [284, 0]
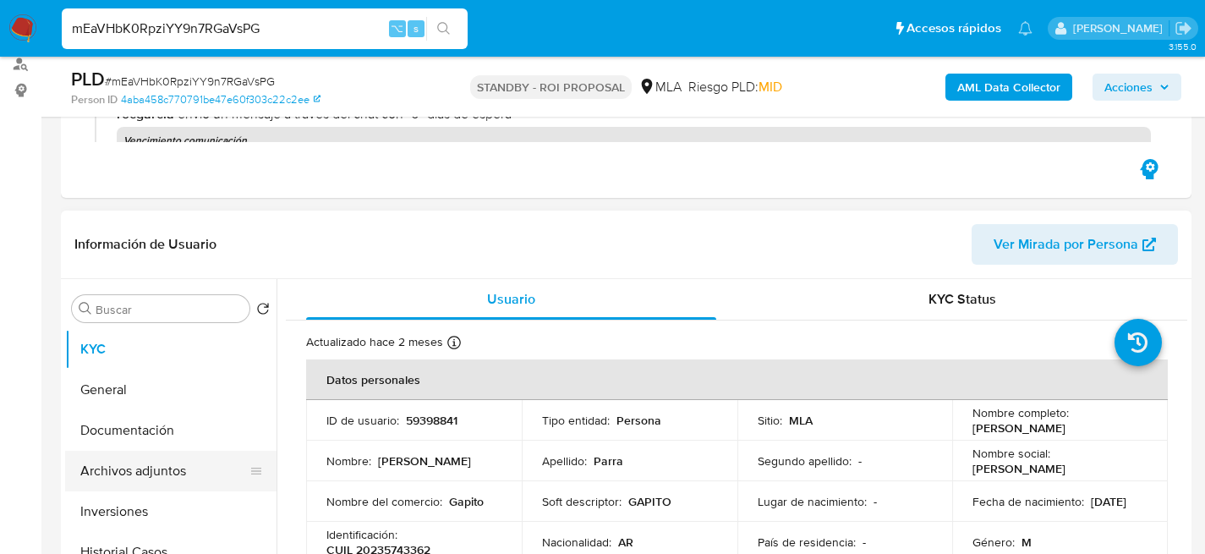
click at [108, 463] on button "Archivos adjuntos" at bounding box center [164, 471] width 198 height 41
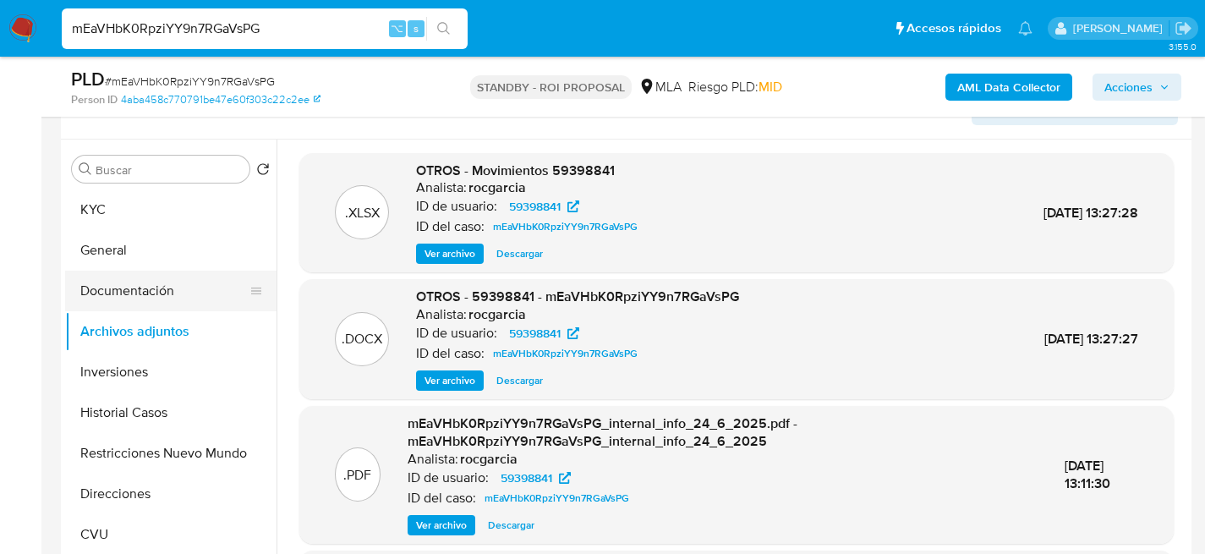
scroll to position [22, 0]
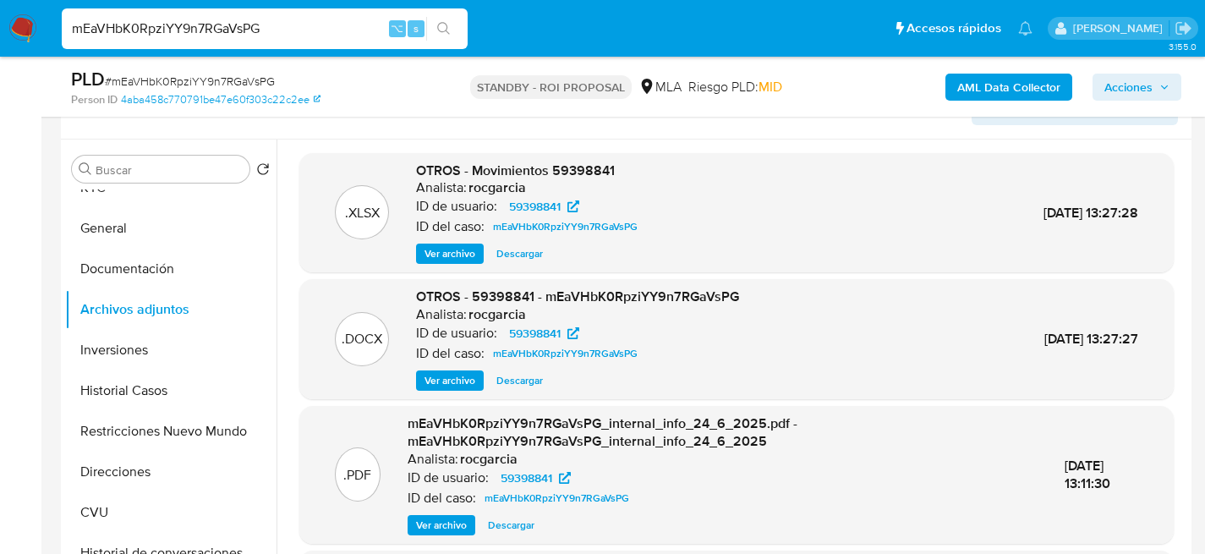
click at [535, 392] on div ".DOCX OTROS - 59398841 - mEaVHbK0RpziYY9n7RGaVsPG Analista: rocgarcia ID de usu…" at bounding box center [736, 339] width 874 height 120
click at [536, 386] on span "Descargar" at bounding box center [519, 380] width 47 height 17
click at [268, 21] on input "mEaVHbK0RpziYY9n7RGaVsPG" at bounding box center [265, 29] width 406 height 22
paste input "YMk3gmhOJpHYdktPE3dqYfWL"
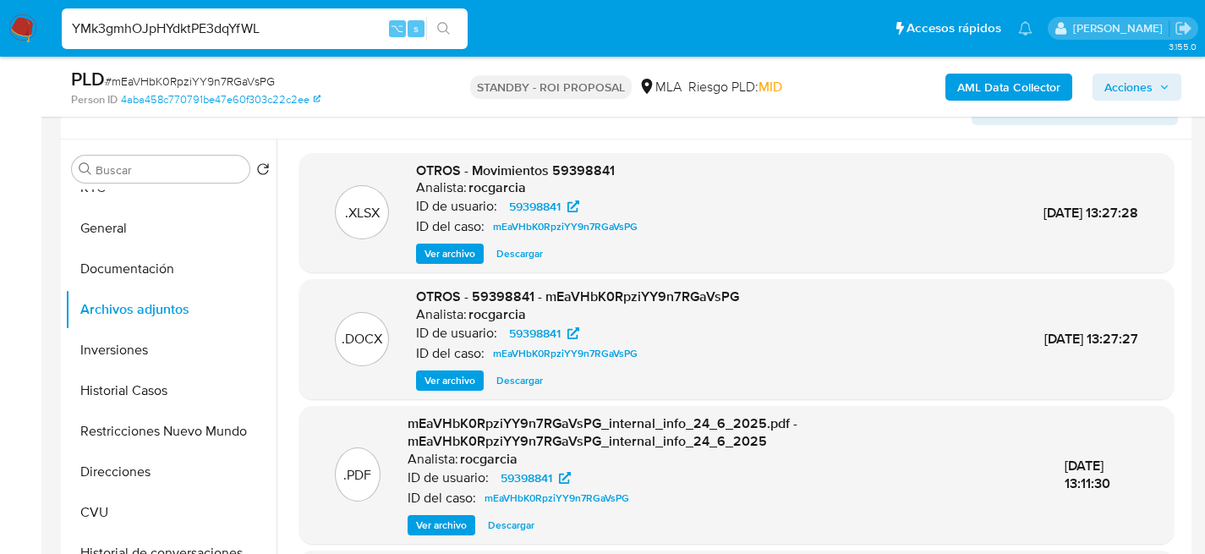
type input "YMk3gmhOJpHYdktPE3dqYfWL"
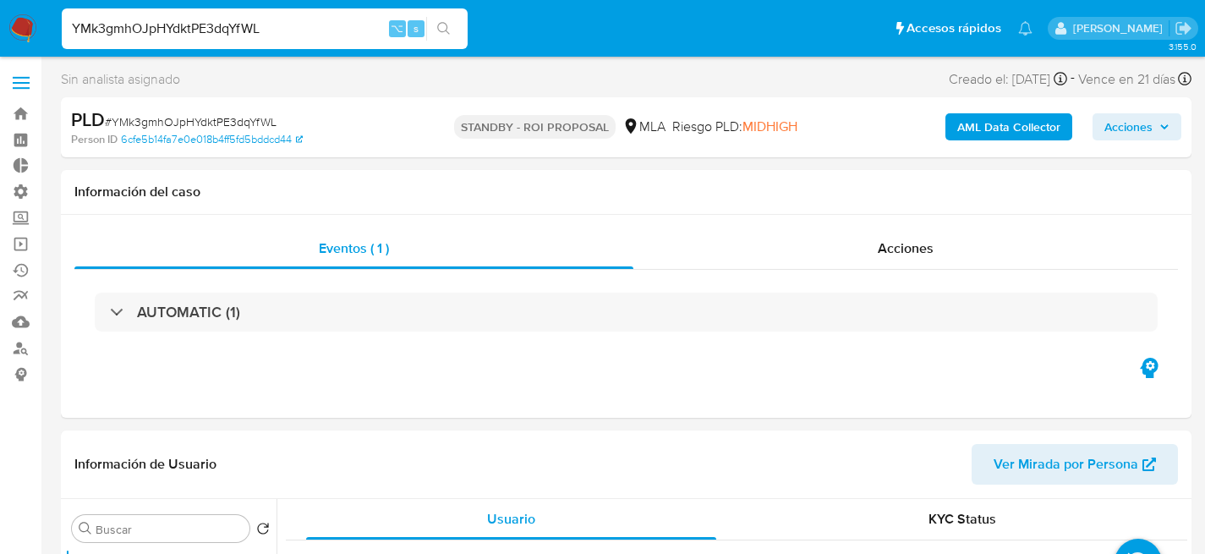
select select "10"
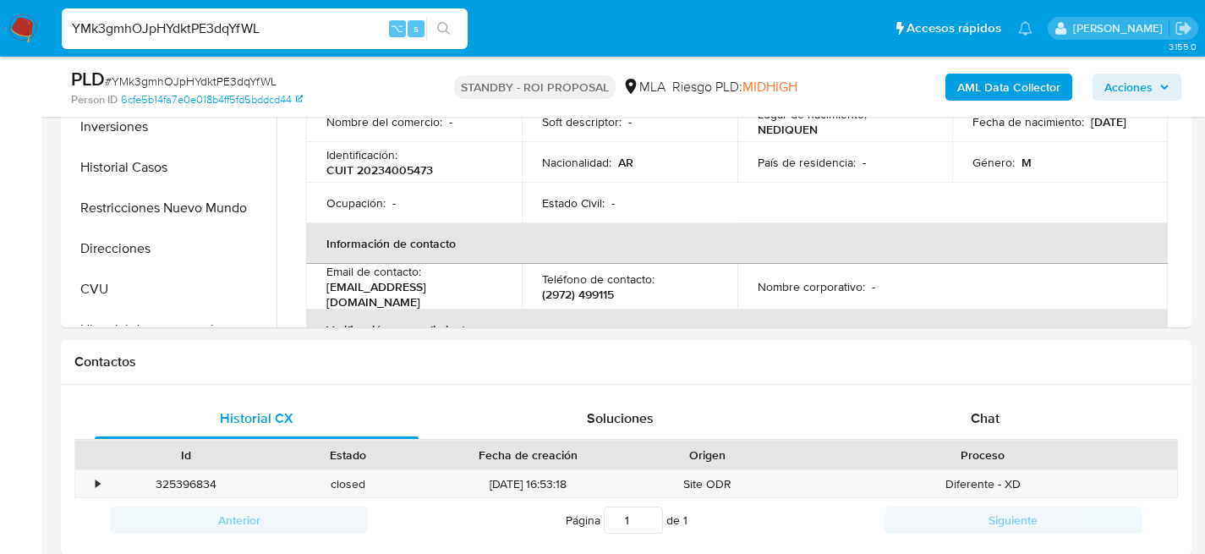
scroll to position [555, 0]
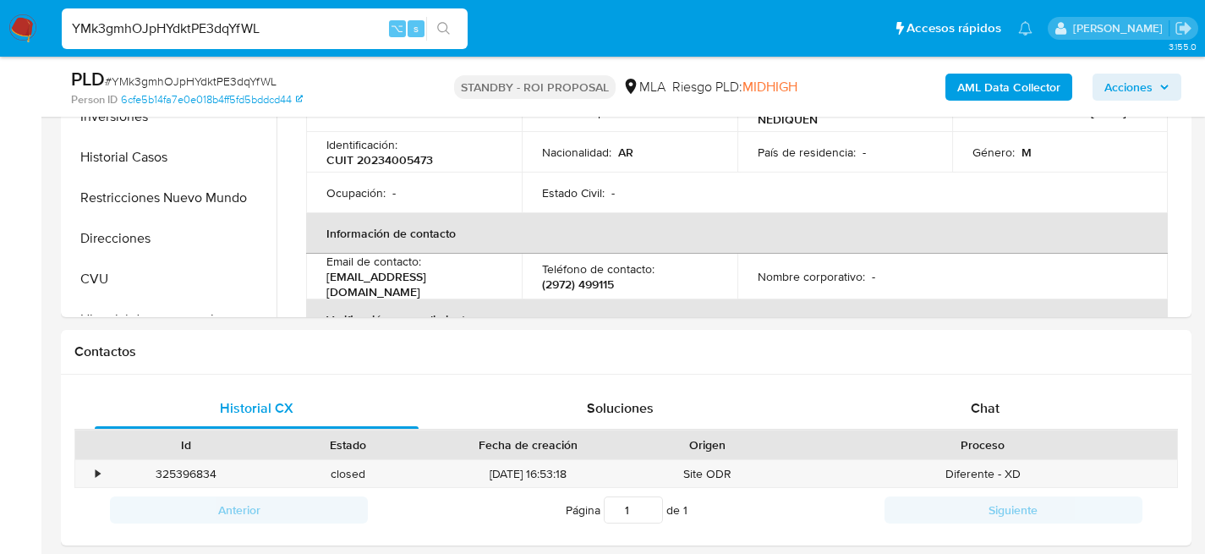
click at [284, 21] on input "YMk3gmhOJpHYdktPE3dqYfWL" at bounding box center [265, 29] width 406 height 22
paste input "400300720"
type input "400300720"
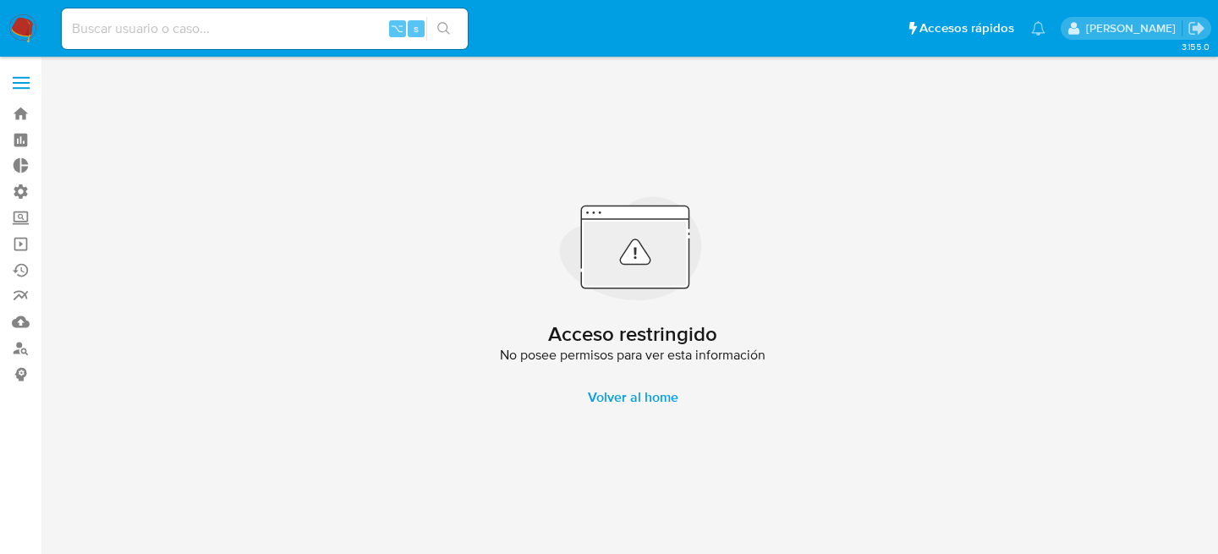
click at [323, 21] on input at bounding box center [265, 29] width 406 height 22
paste input "330283940"
type input "330283940"
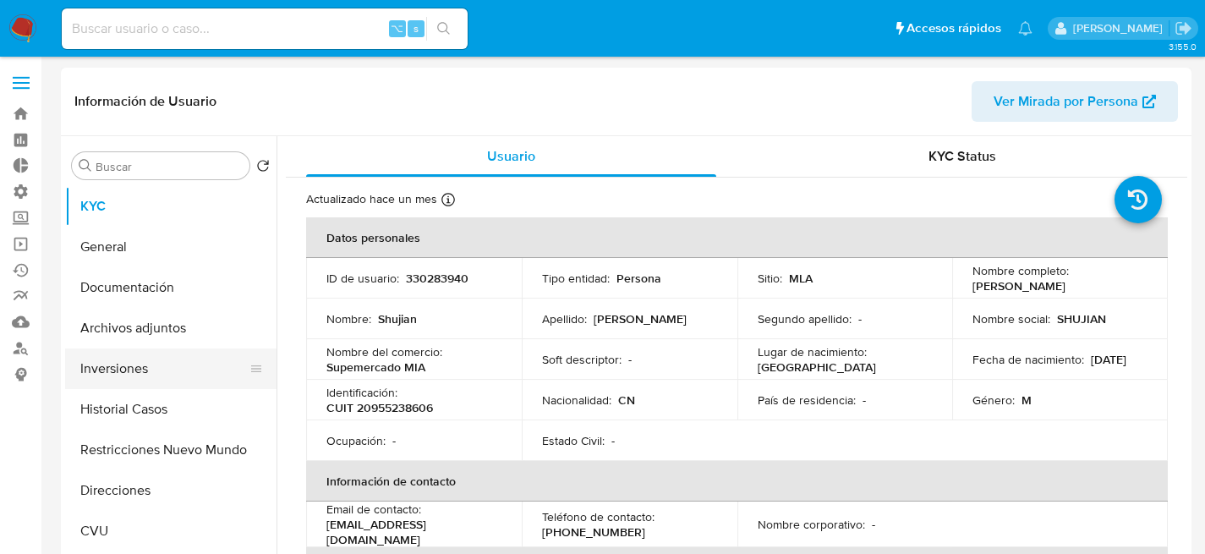
select select "10"
click at [99, 367] on button "Inversiones" at bounding box center [164, 368] width 198 height 41
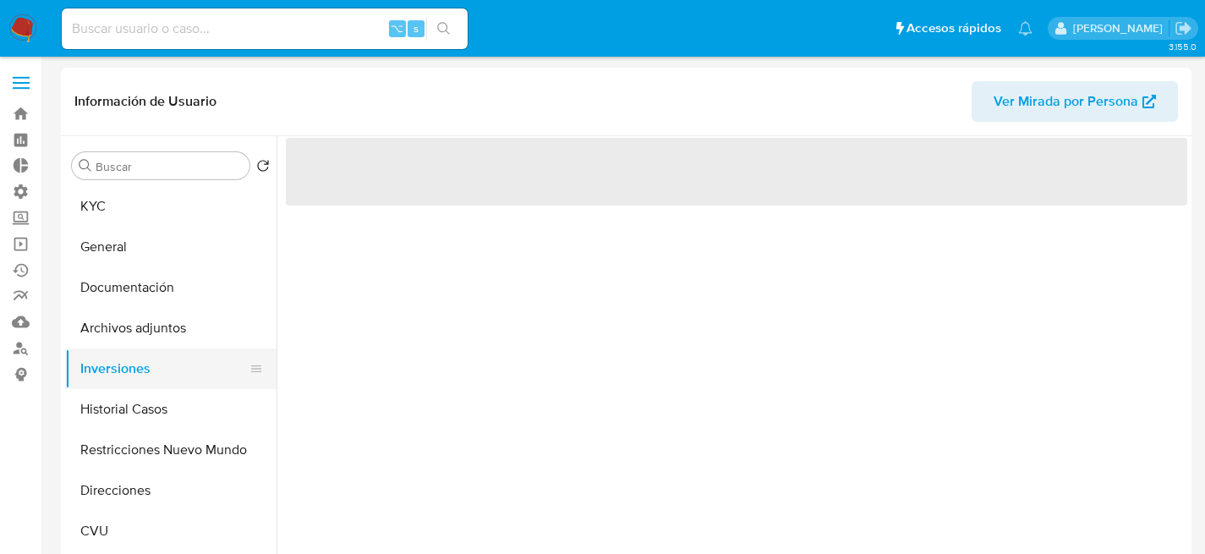
click at [110, 388] on button "Inversiones" at bounding box center [164, 368] width 198 height 41
click at [108, 413] on button "Historial Casos" at bounding box center [164, 409] width 198 height 41
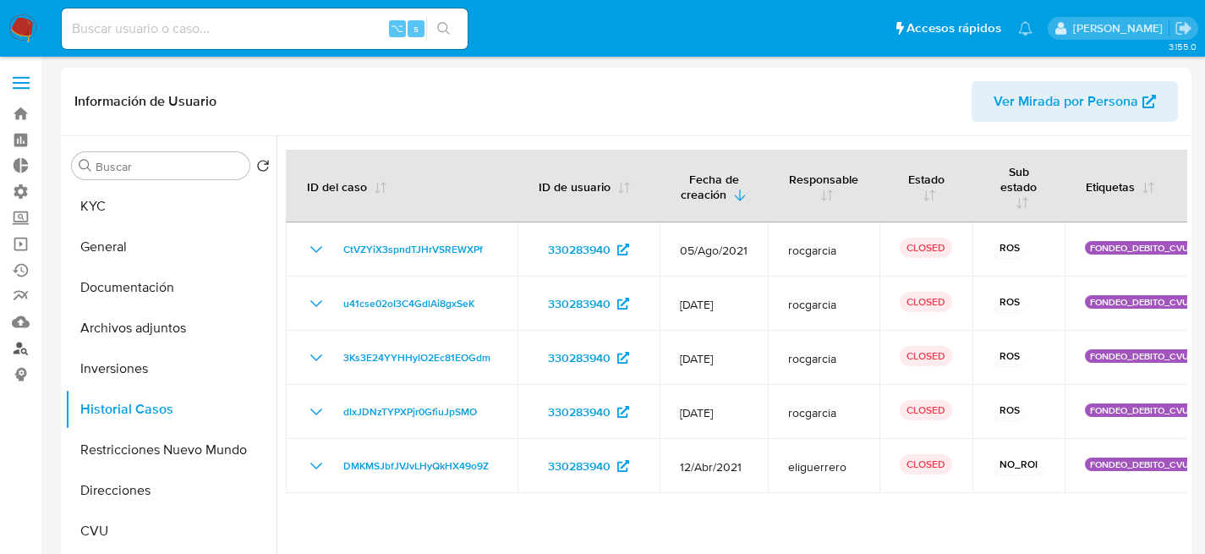
click at [23, 348] on link "Buscador de personas" at bounding box center [100, 348] width 201 height 26
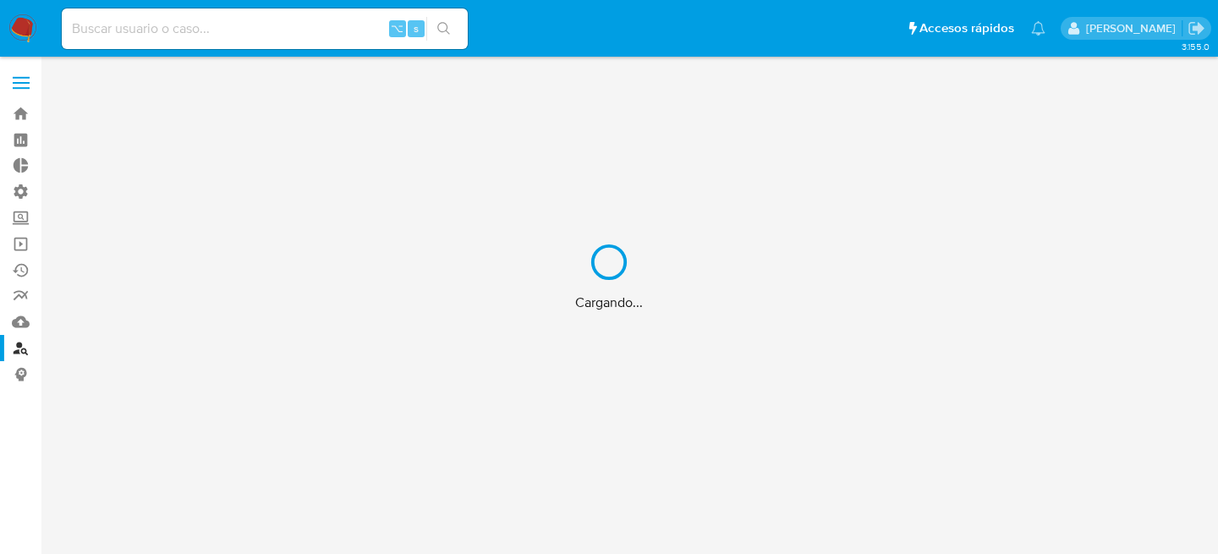
click at [265, 36] on div "Cargando..." at bounding box center [609, 277] width 1218 height 554
click at [277, 33] on div "Cargando..." at bounding box center [609, 277] width 1218 height 554
click at [282, 25] on div "Cargando..." at bounding box center [609, 277] width 1218 height 554
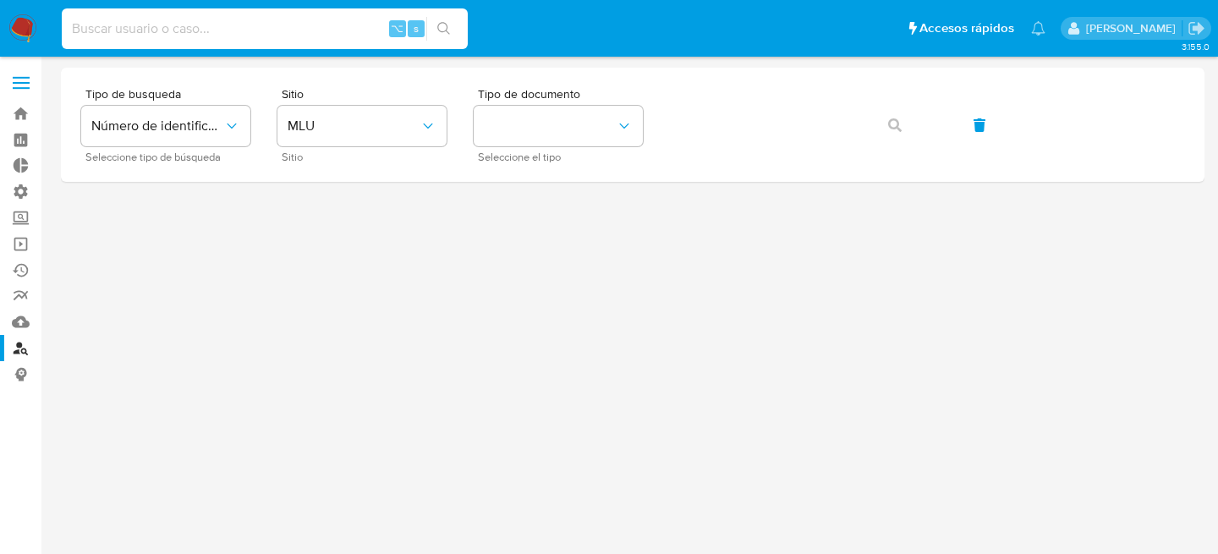
click at [196, 22] on input at bounding box center [265, 29] width 406 height 22
click at [298, 127] on span "MLU" at bounding box center [354, 126] width 132 height 17
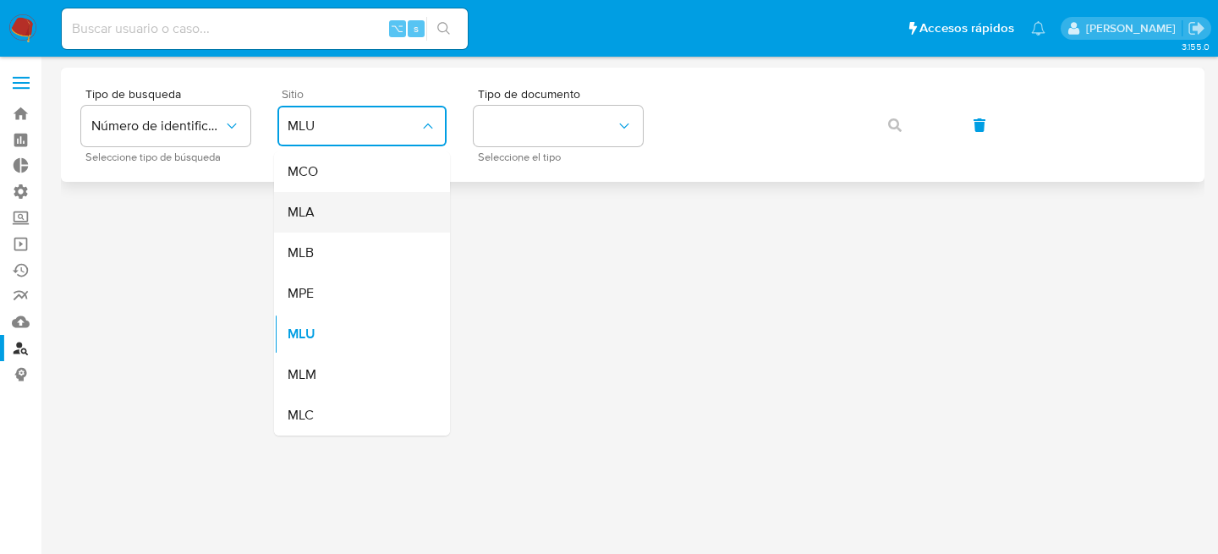
click at [321, 212] on div "MLA" at bounding box center [357, 212] width 139 height 41
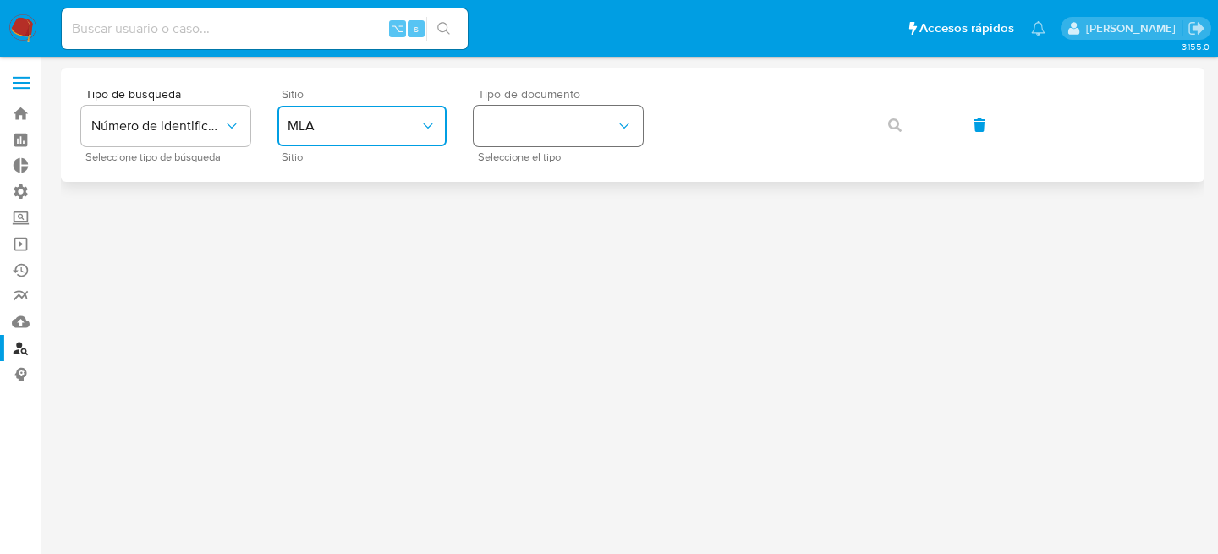
click at [573, 132] on button "identificationType" at bounding box center [558, 126] width 169 height 41
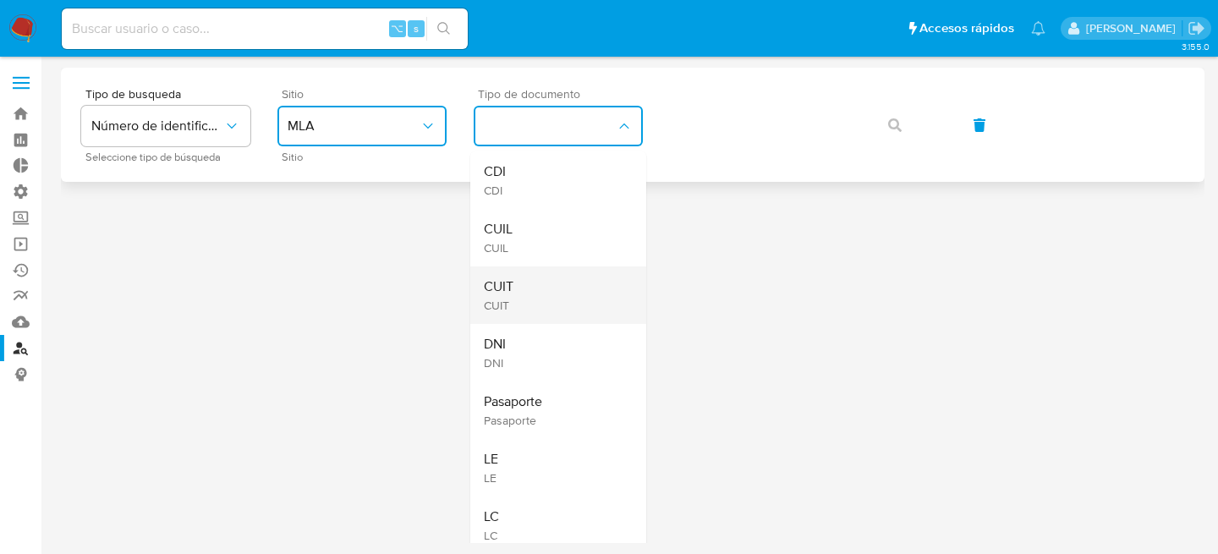
click at [550, 280] on div "CUIT CUIT" at bounding box center [553, 295] width 139 height 58
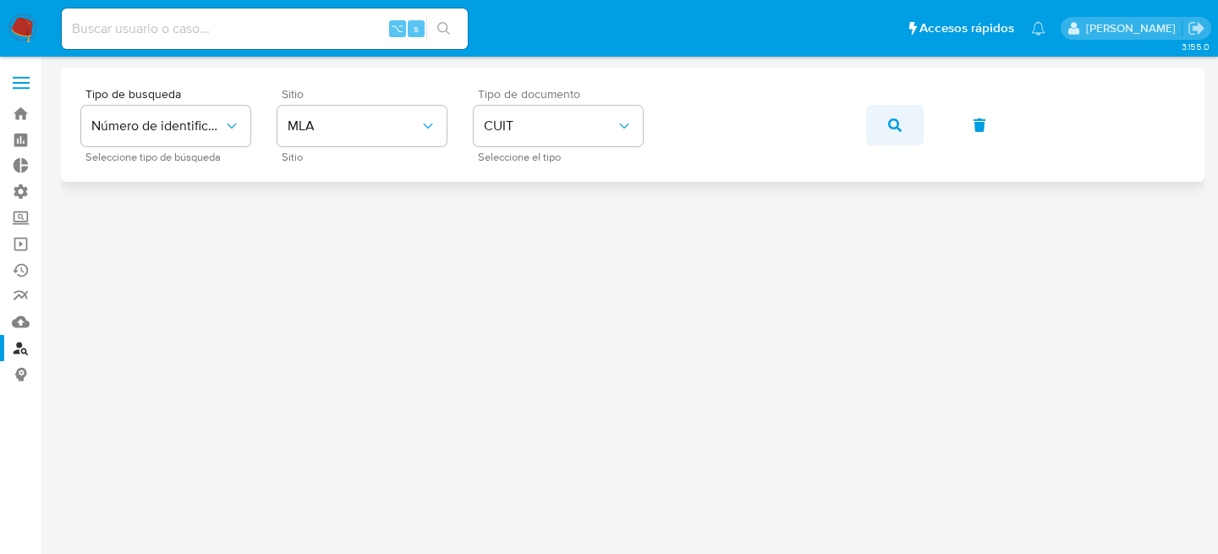
click at [913, 127] on button "button" at bounding box center [895, 125] width 58 height 41
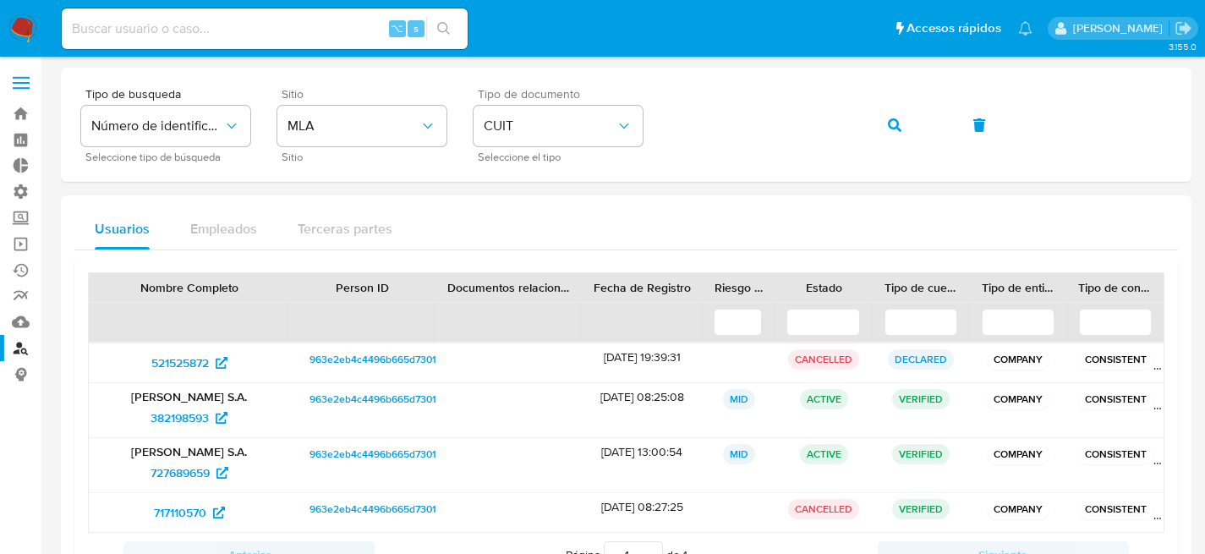
click at [194, 19] on input at bounding box center [265, 29] width 406 height 22
paste input "486026748"
type input "486026748"
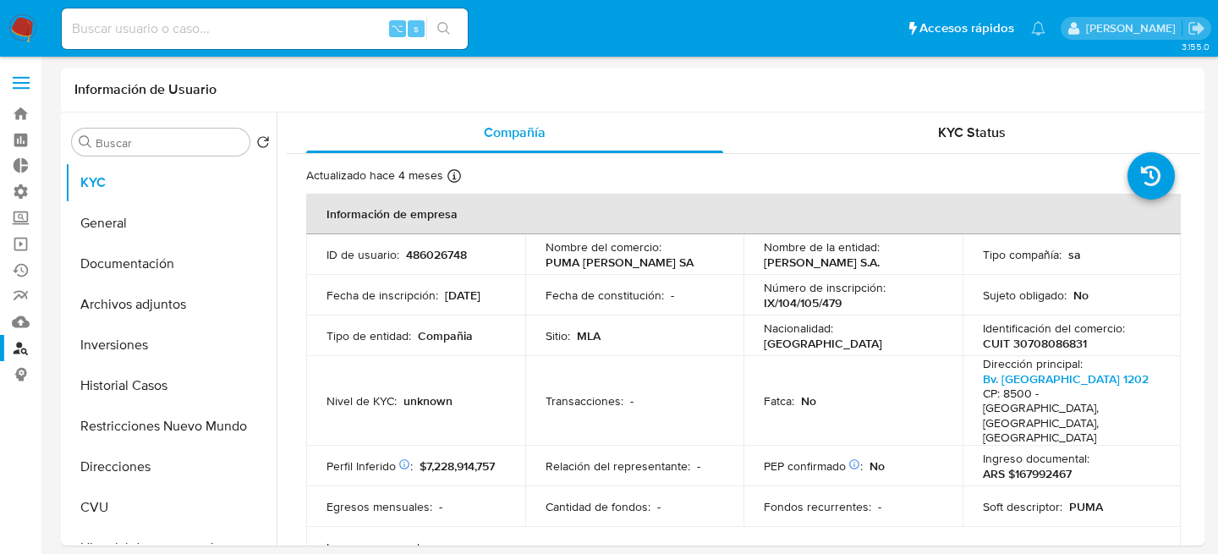
select select "10"
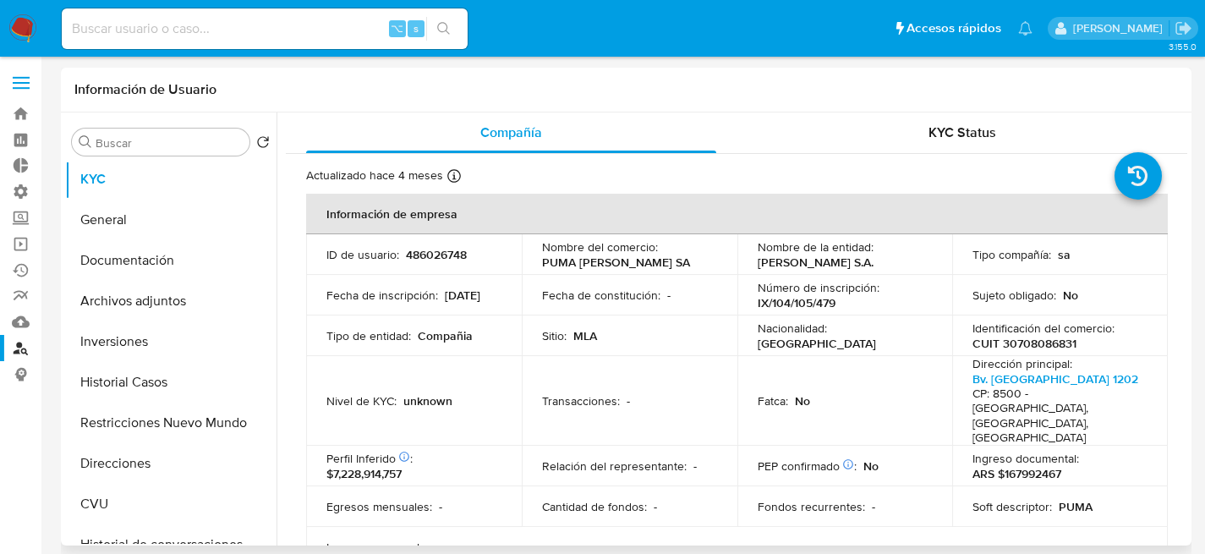
click at [416, 254] on p "486026748" at bounding box center [436, 254] width 61 height 15
copy p "486026748"
click at [418, 204] on th "Información de empresa" at bounding box center [737, 214] width 862 height 41
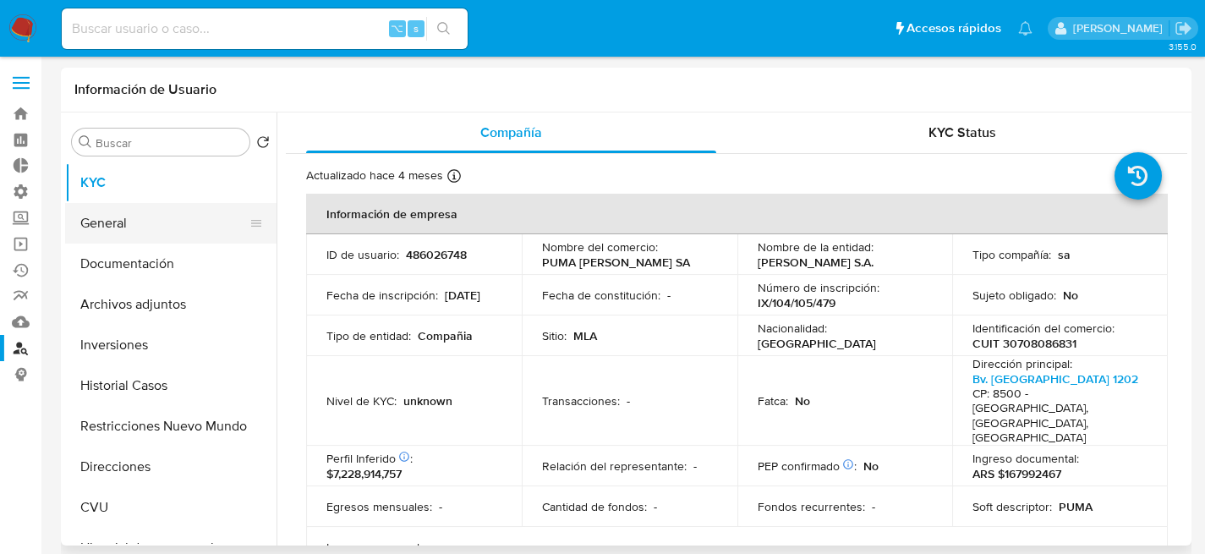
click at [127, 221] on button "General" at bounding box center [164, 223] width 198 height 41
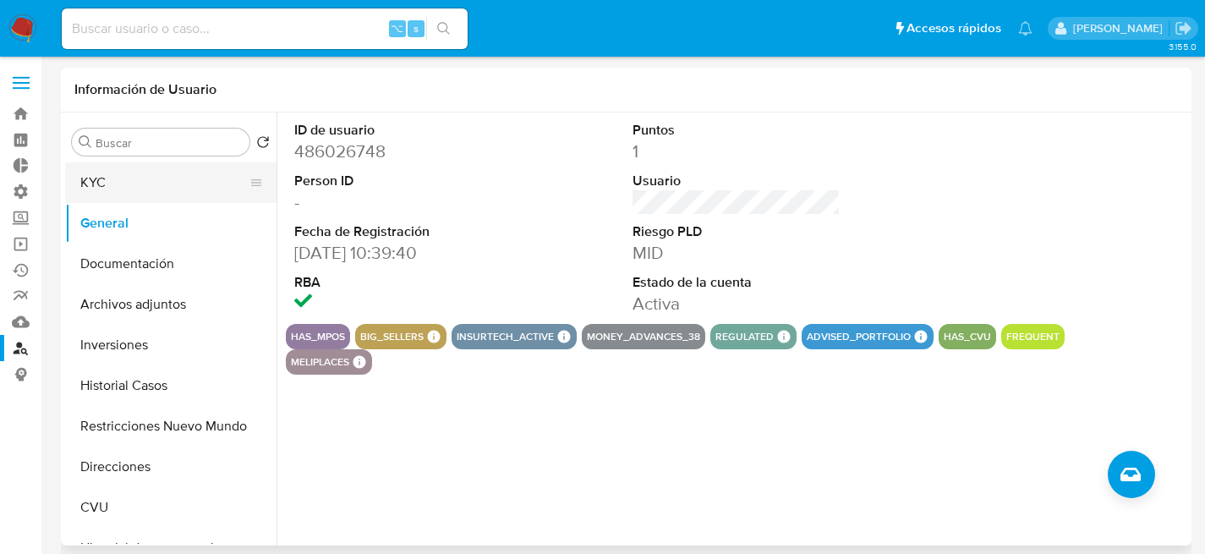
click at [92, 178] on button "KYC" at bounding box center [164, 182] width 198 height 41
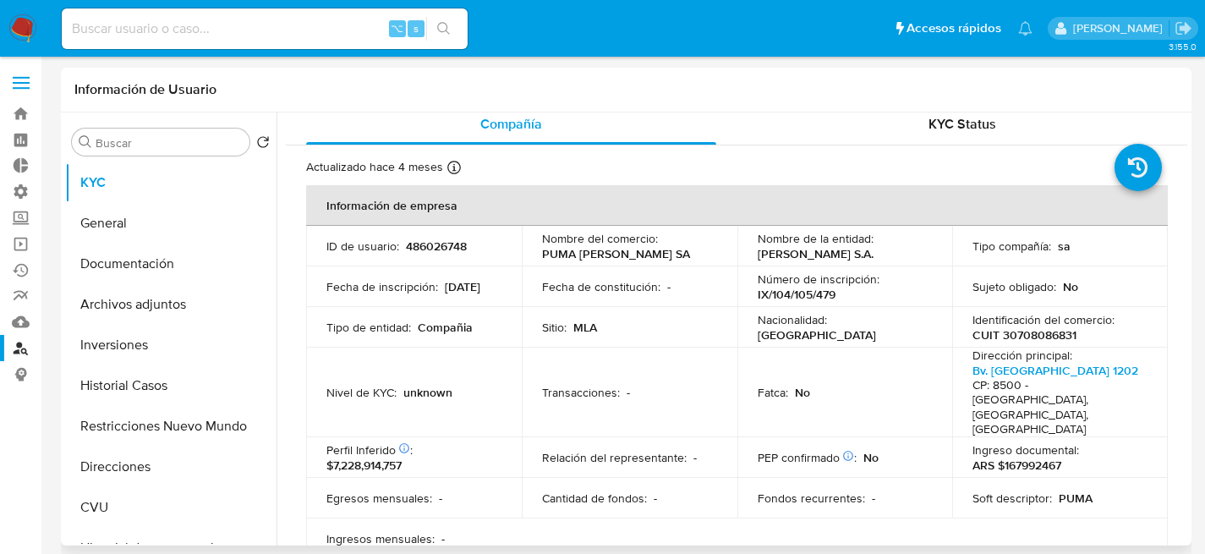
scroll to position [25, 0]
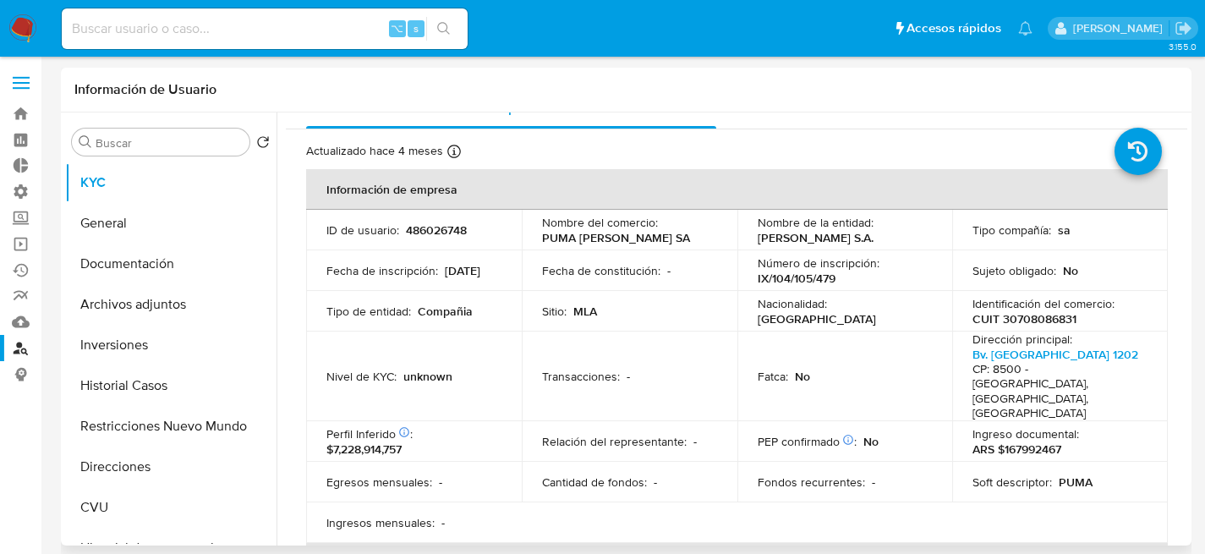
click at [447, 230] on p "486026748" at bounding box center [436, 229] width 61 height 15
copy p "486026748"
click at [426, 278] on div "Fecha de inscripción : 04/06/1993" at bounding box center [413, 270] width 175 height 15
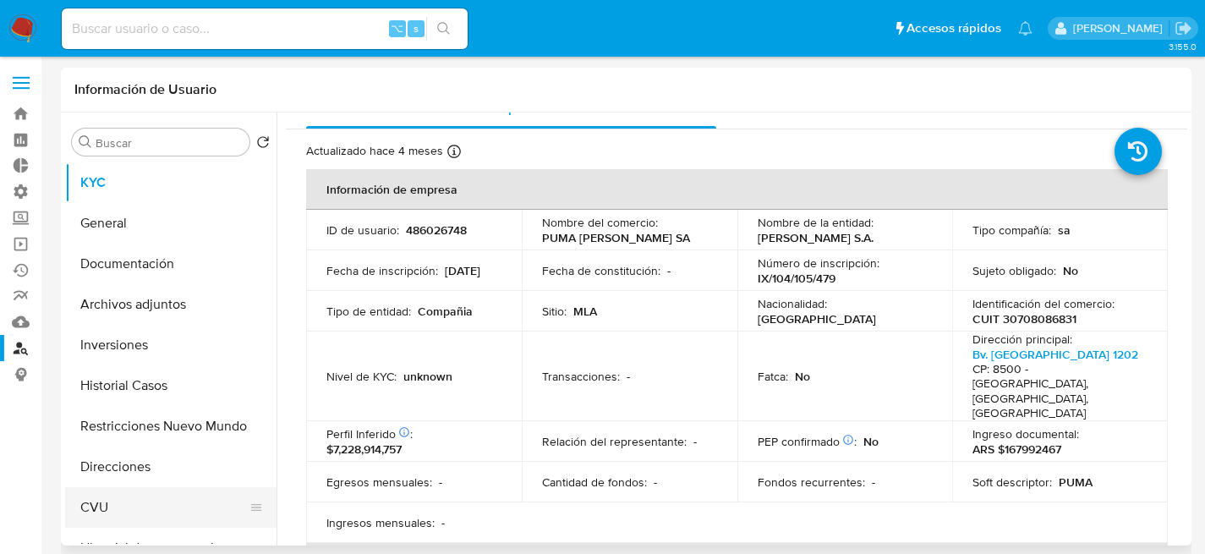
click at [123, 503] on button "CVU" at bounding box center [164, 507] width 198 height 41
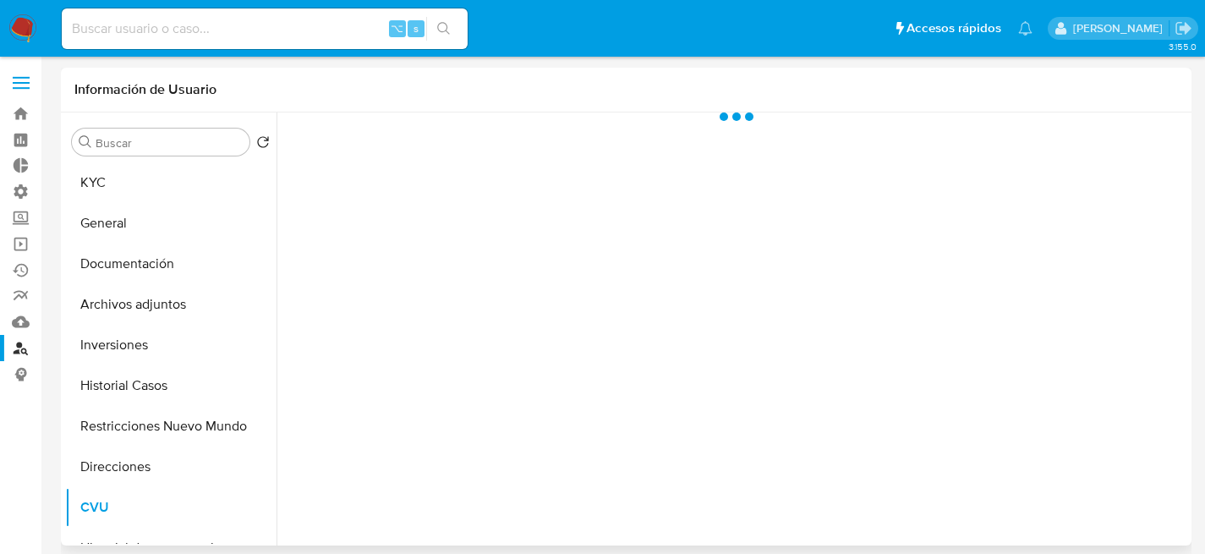
scroll to position [0, 0]
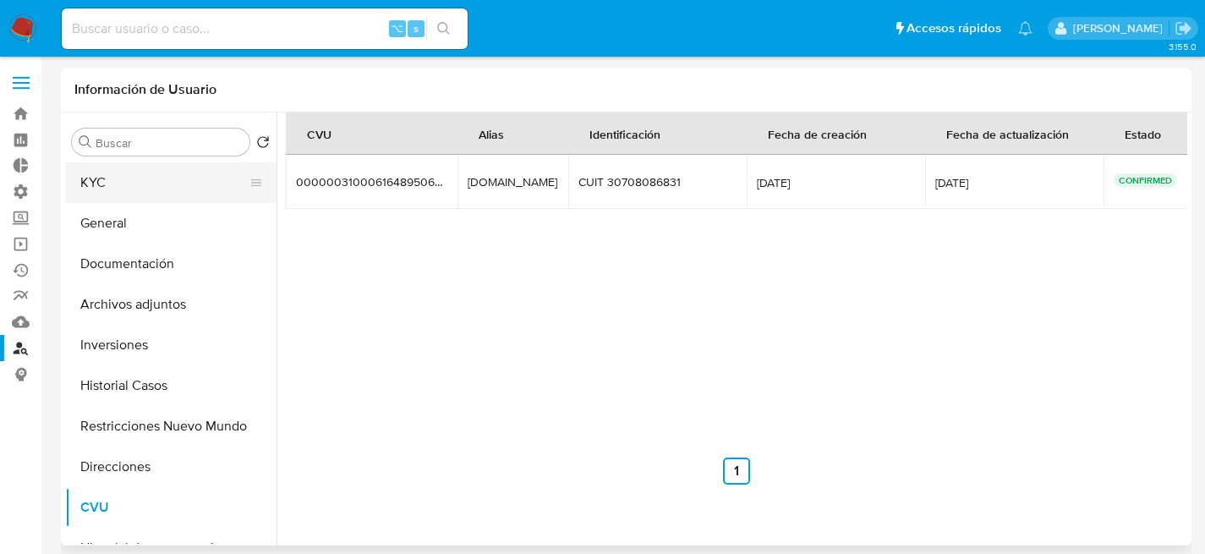
click at [123, 189] on button "KYC" at bounding box center [164, 182] width 198 height 41
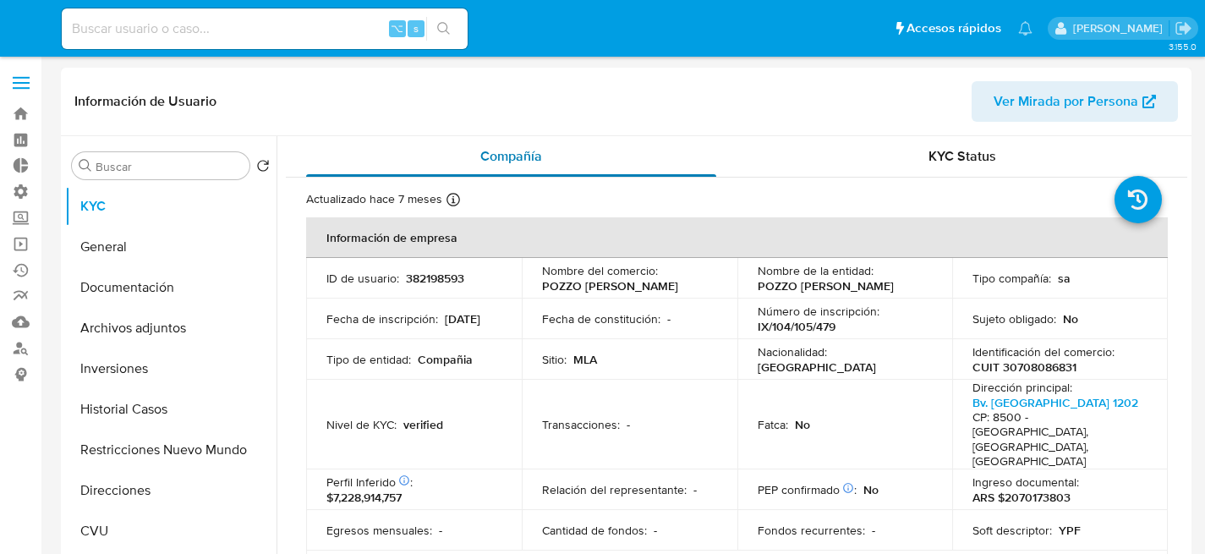
select select "10"
click at [425, 273] on p "382198593" at bounding box center [435, 278] width 58 height 15
copy p "382198593"
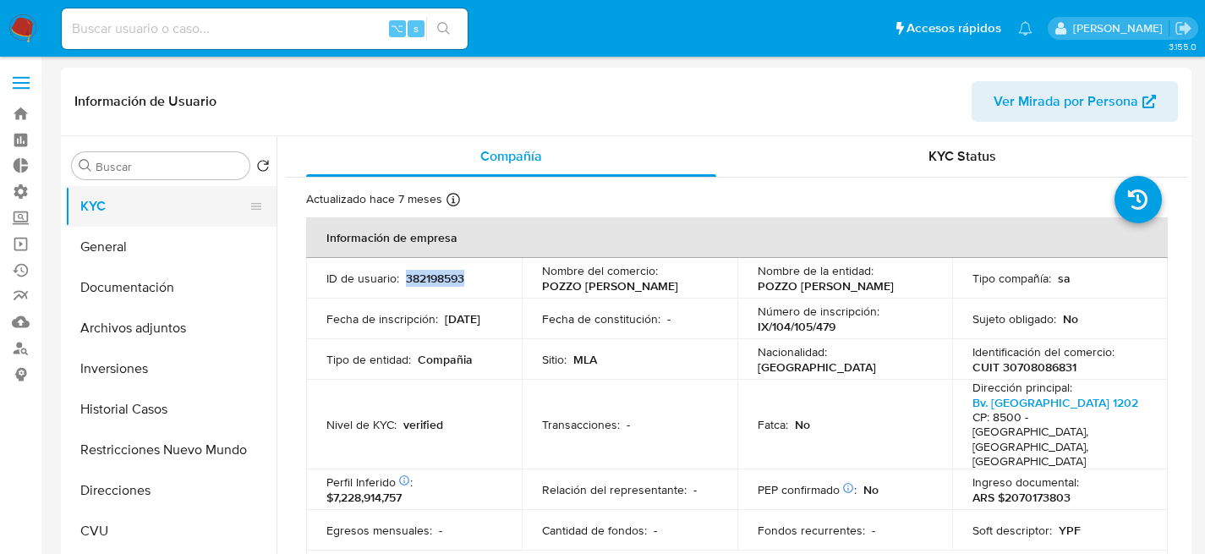
click at [125, 226] on button "KYC" at bounding box center [164, 206] width 198 height 41
click at [139, 240] on button "General" at bounding box center [164, 247] width 198 height 41
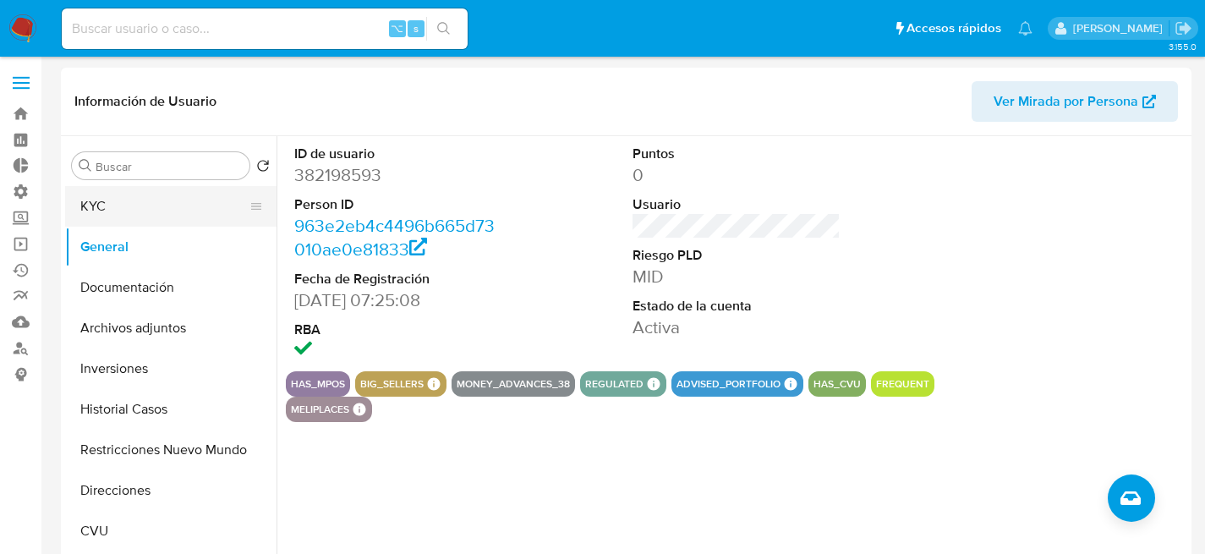
click at [136, 214] on button "KYC" at bounding box center [164, 206] width 198 height 41
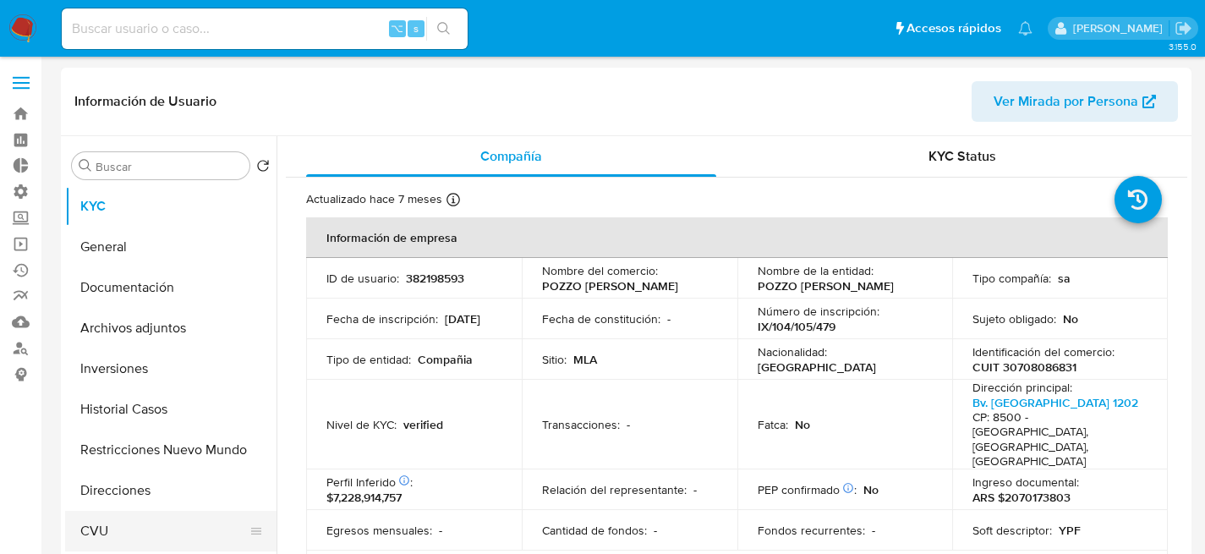
click at [116, 527] on button "CVU" at bounding box center [164, 531] width 198 height 41
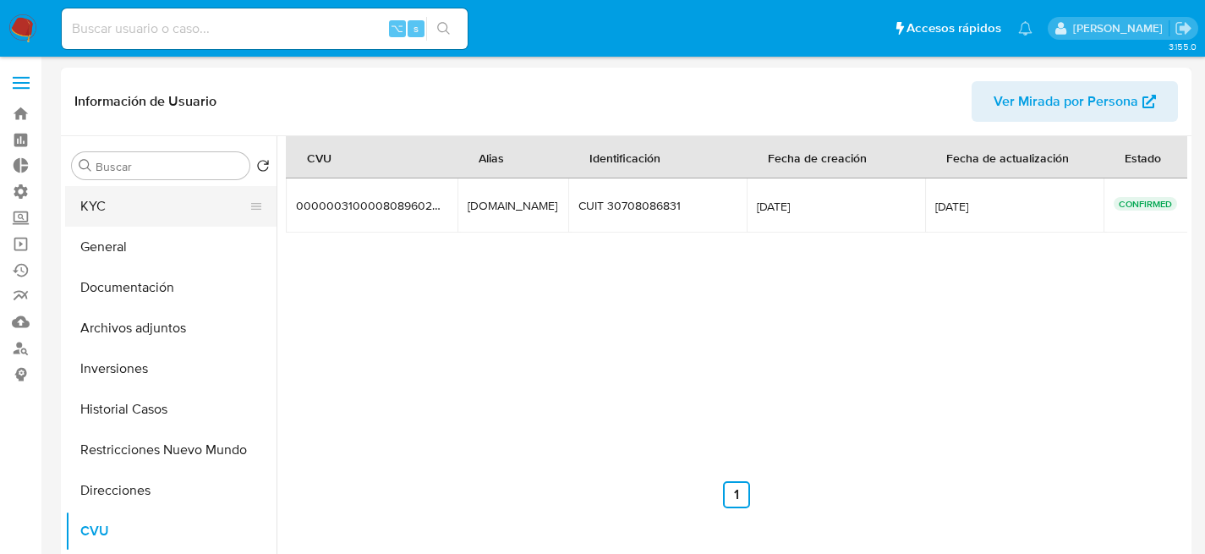
click at [128, 194] on button "KYC" at bounding box center [164, 206] width 198 height 41
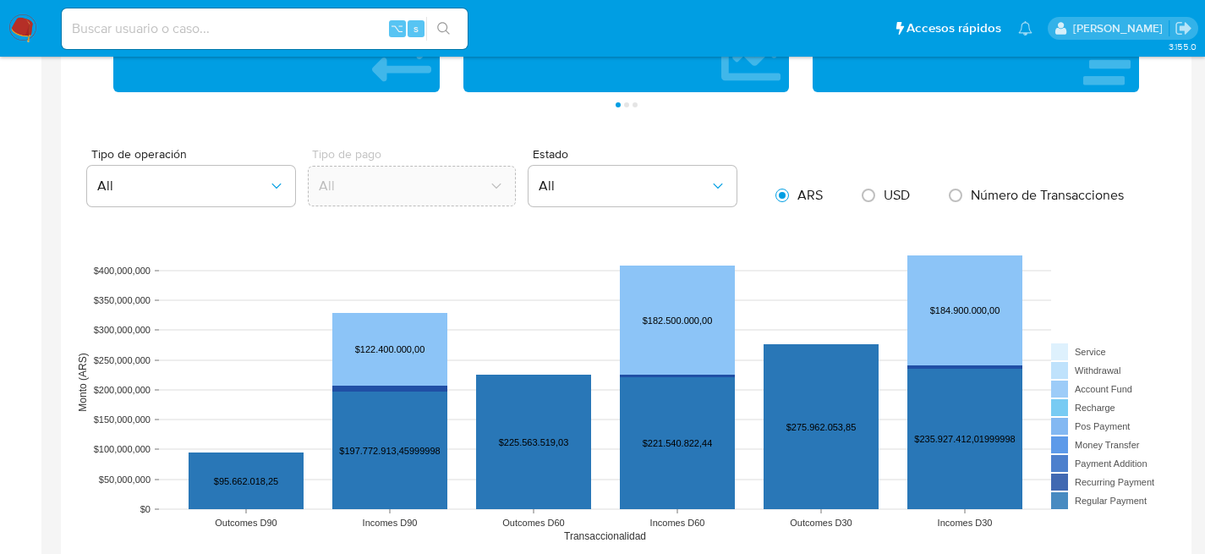
scroll to position [895, 0]
